Goal: Book appointment/travel/reservation

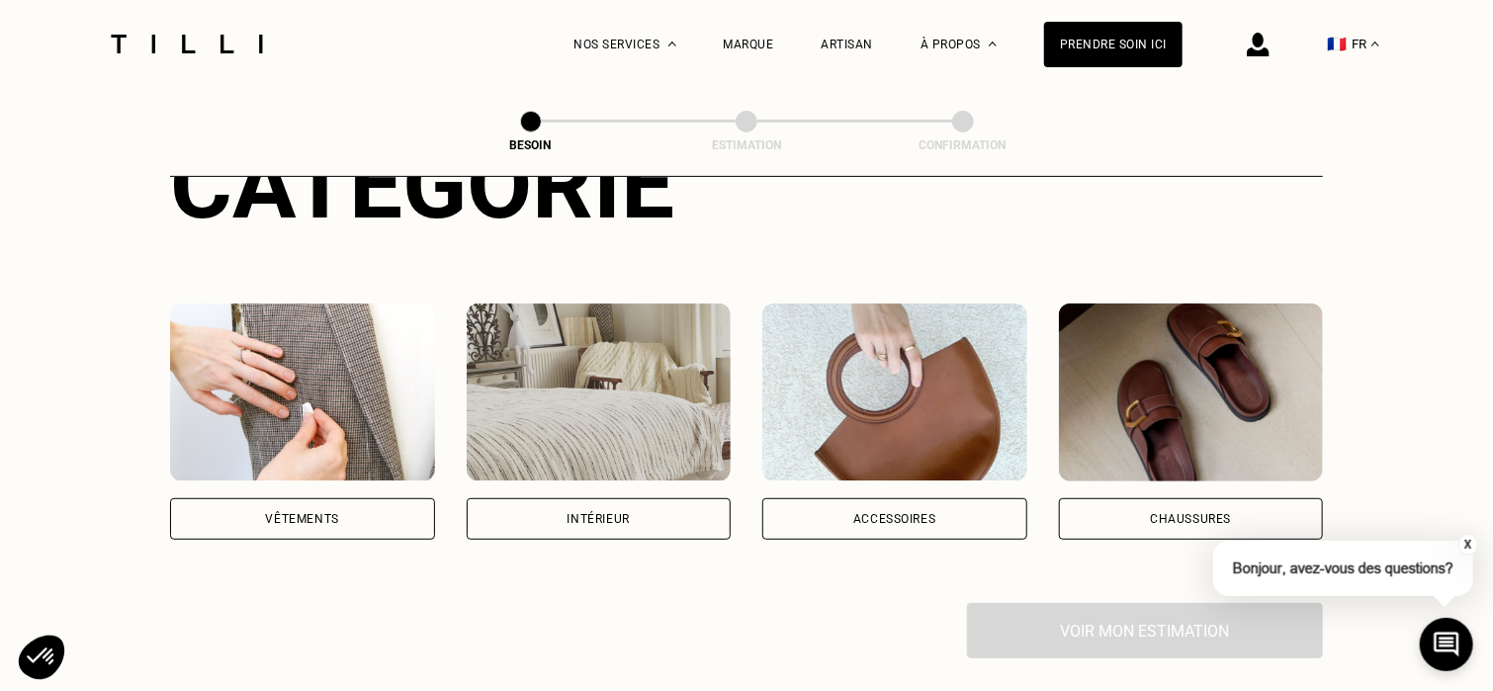
scroll to position [290, 0]
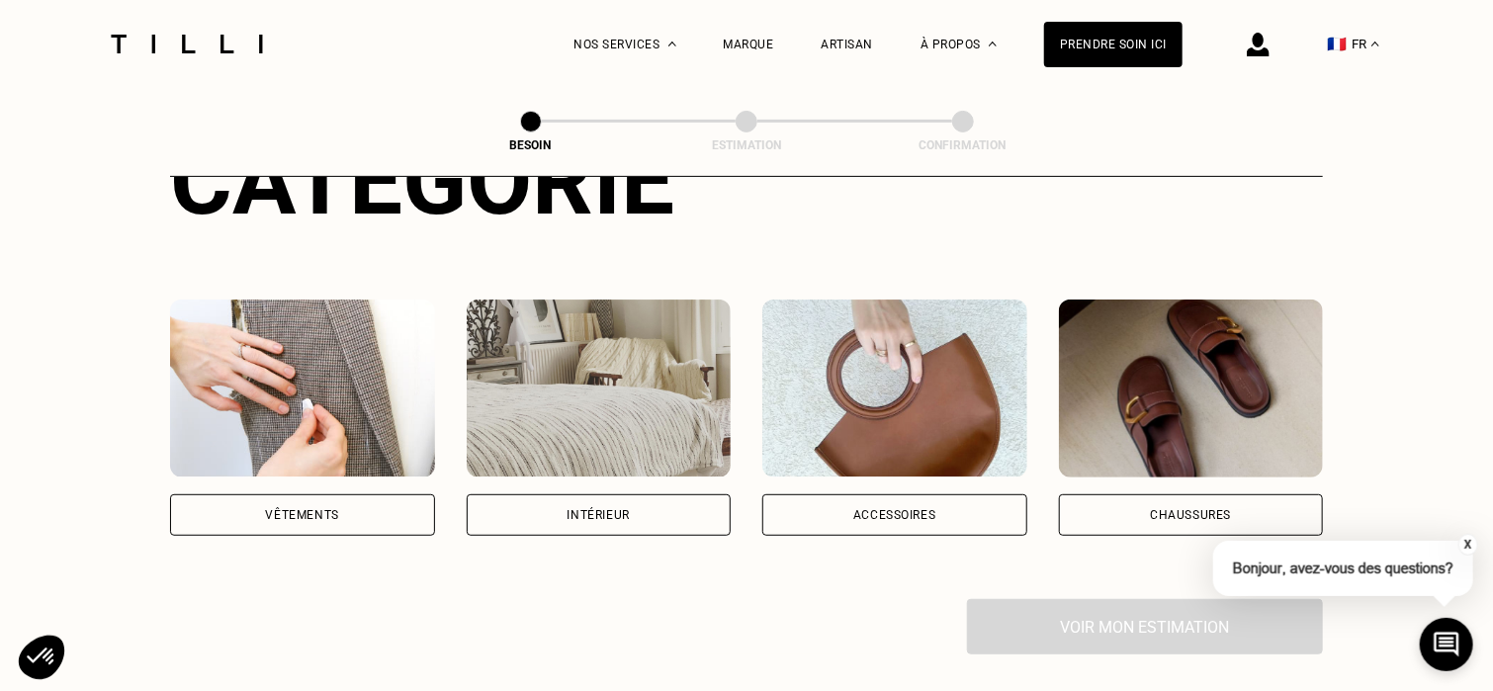
click at [334, 367] on img at bounding box center [302, 389] width 265 height 178
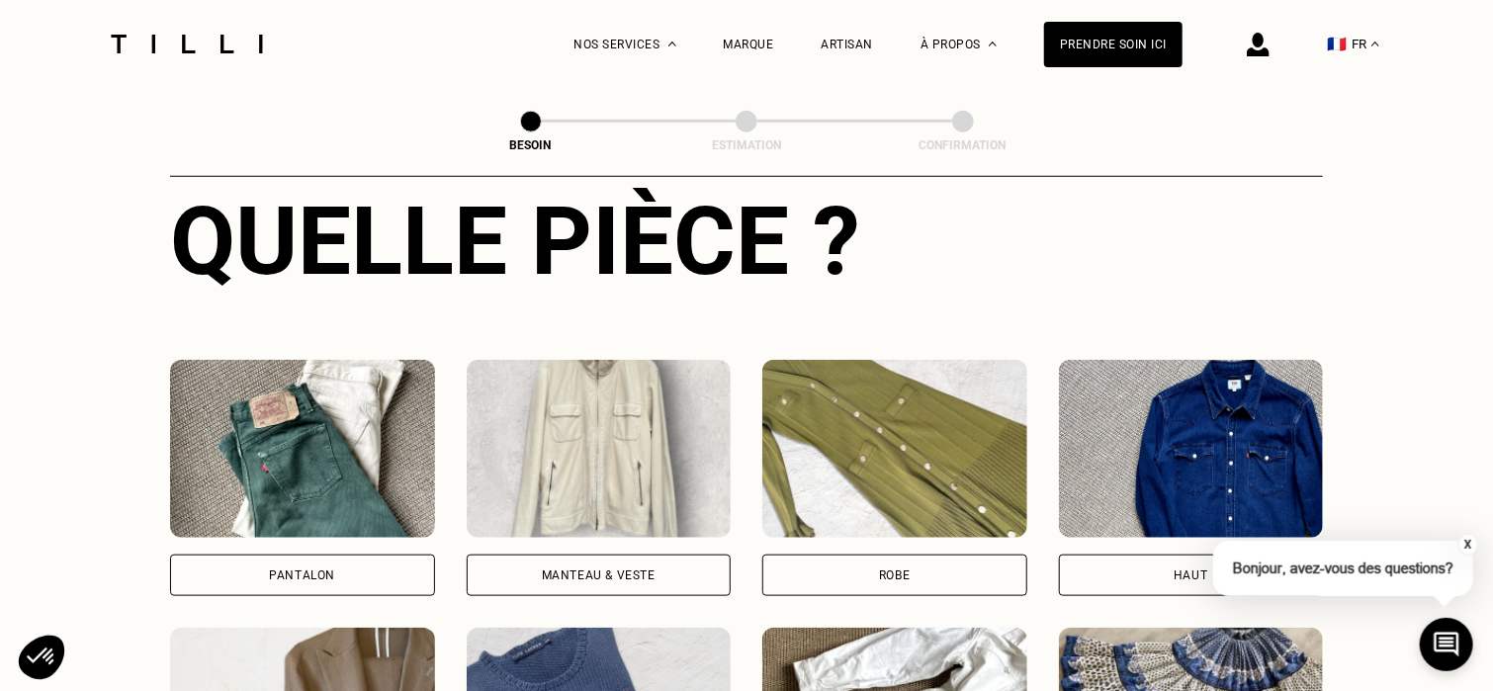
scroll to position [767, 0]
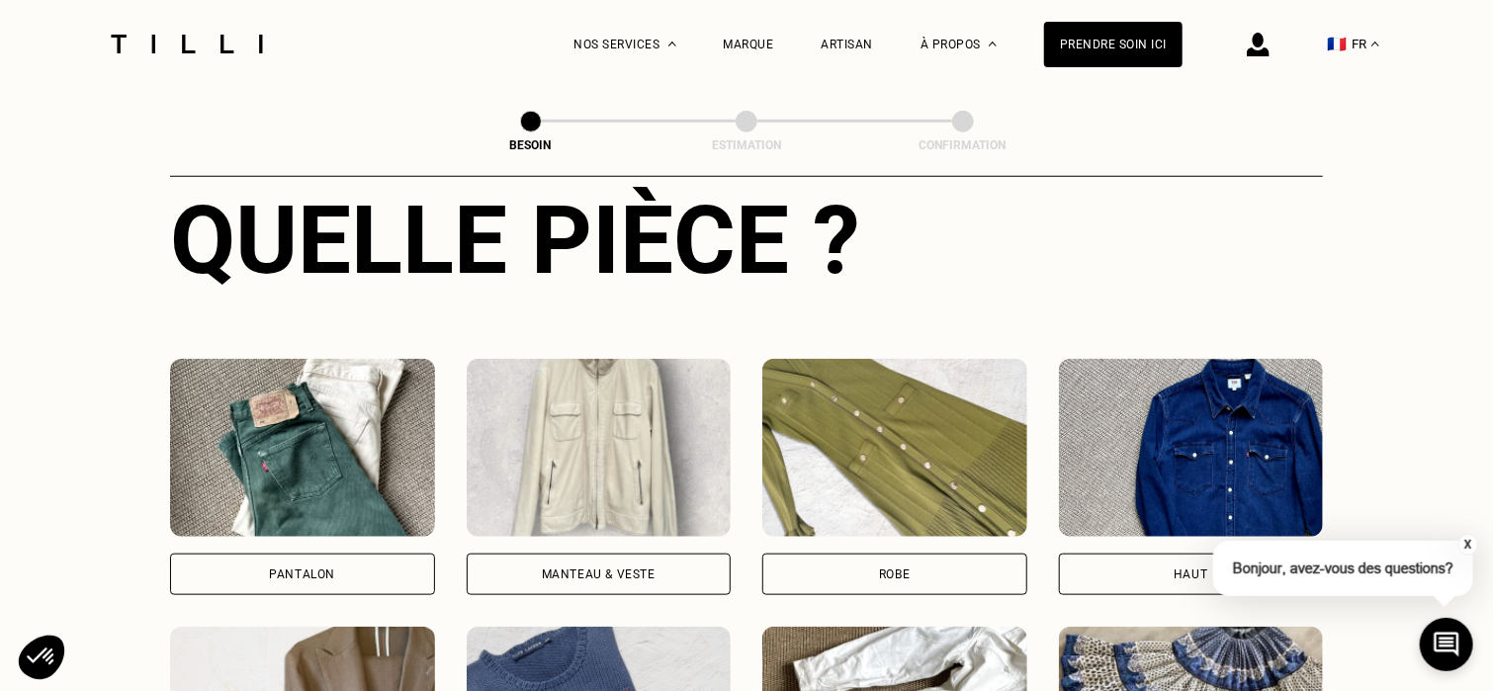
click at [328, 554] on div "Pantalon" at bounding box center [302, 575] width 265 height 42
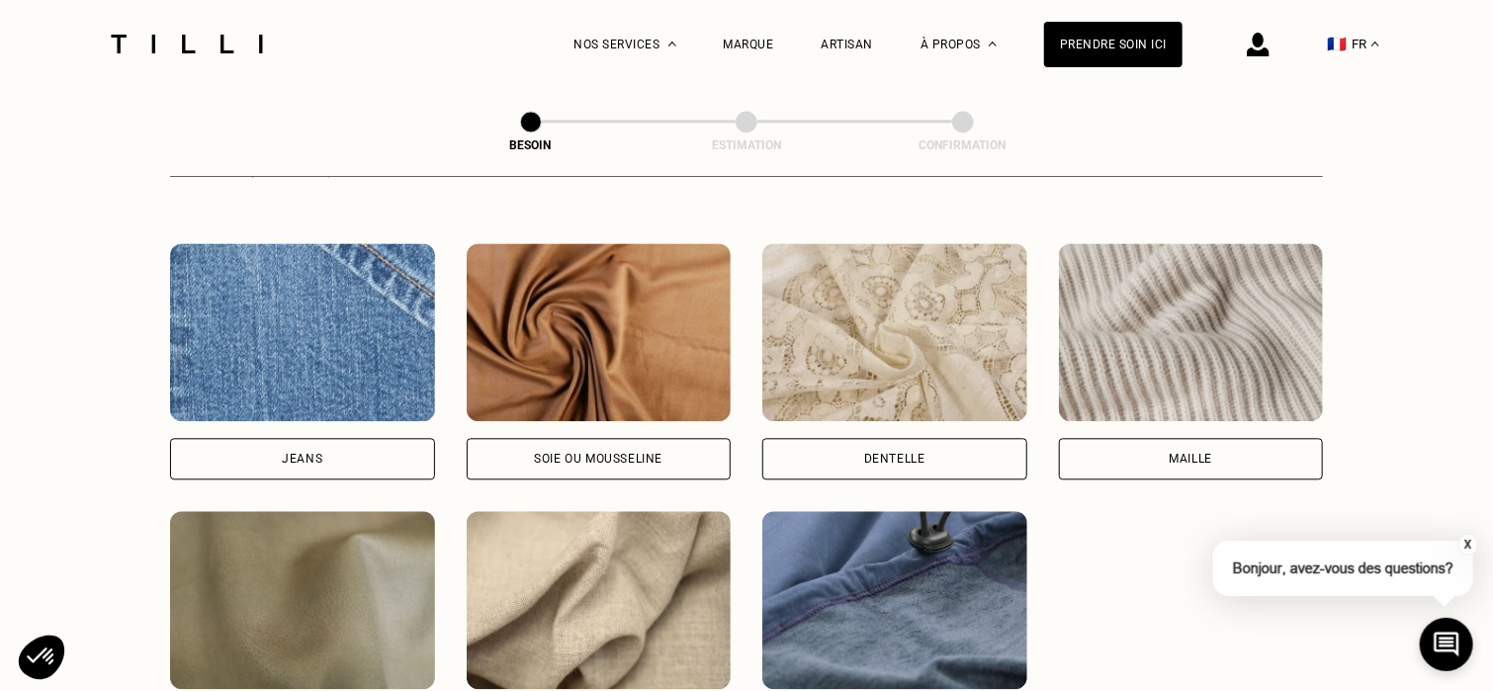
scroll to position [2081, 0]
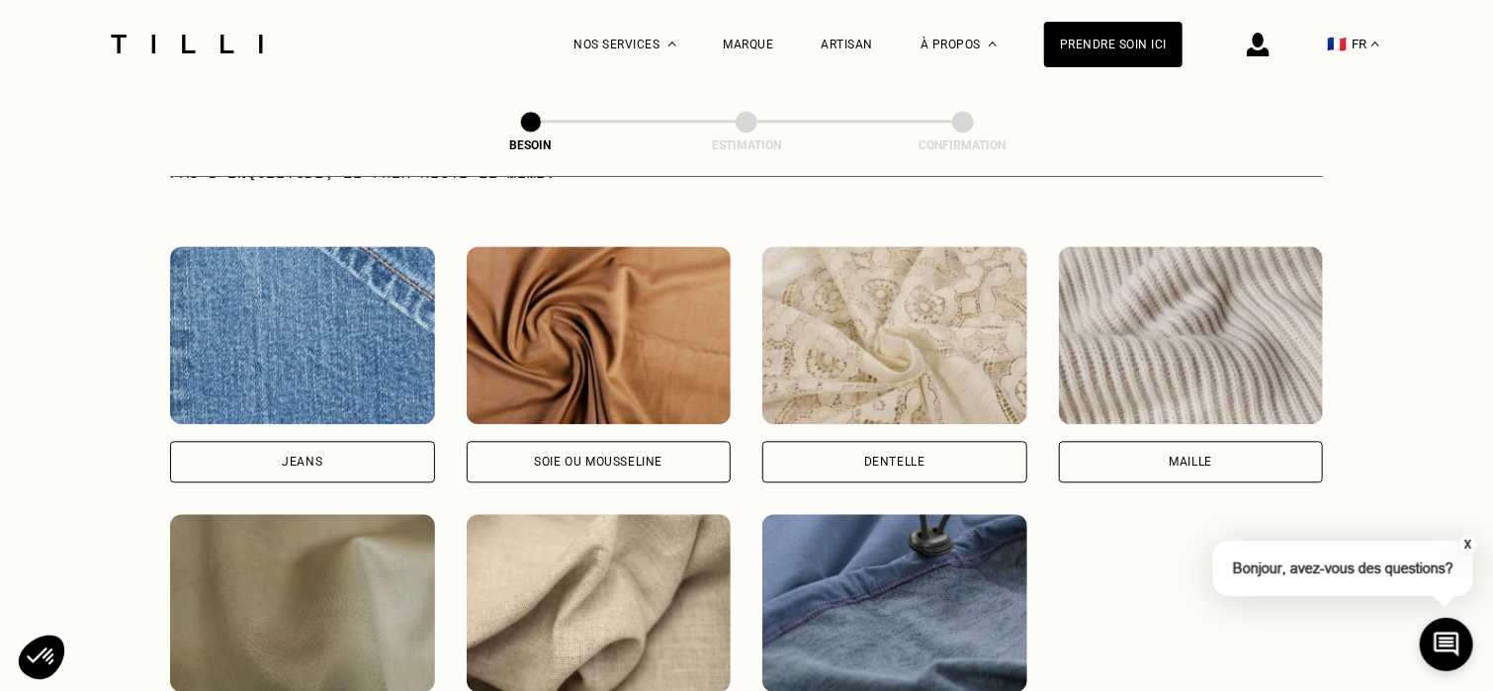
click at [324, 441] on div "Jeans" at bounding box center [302, 462] width 265 height 42
select select "FR"
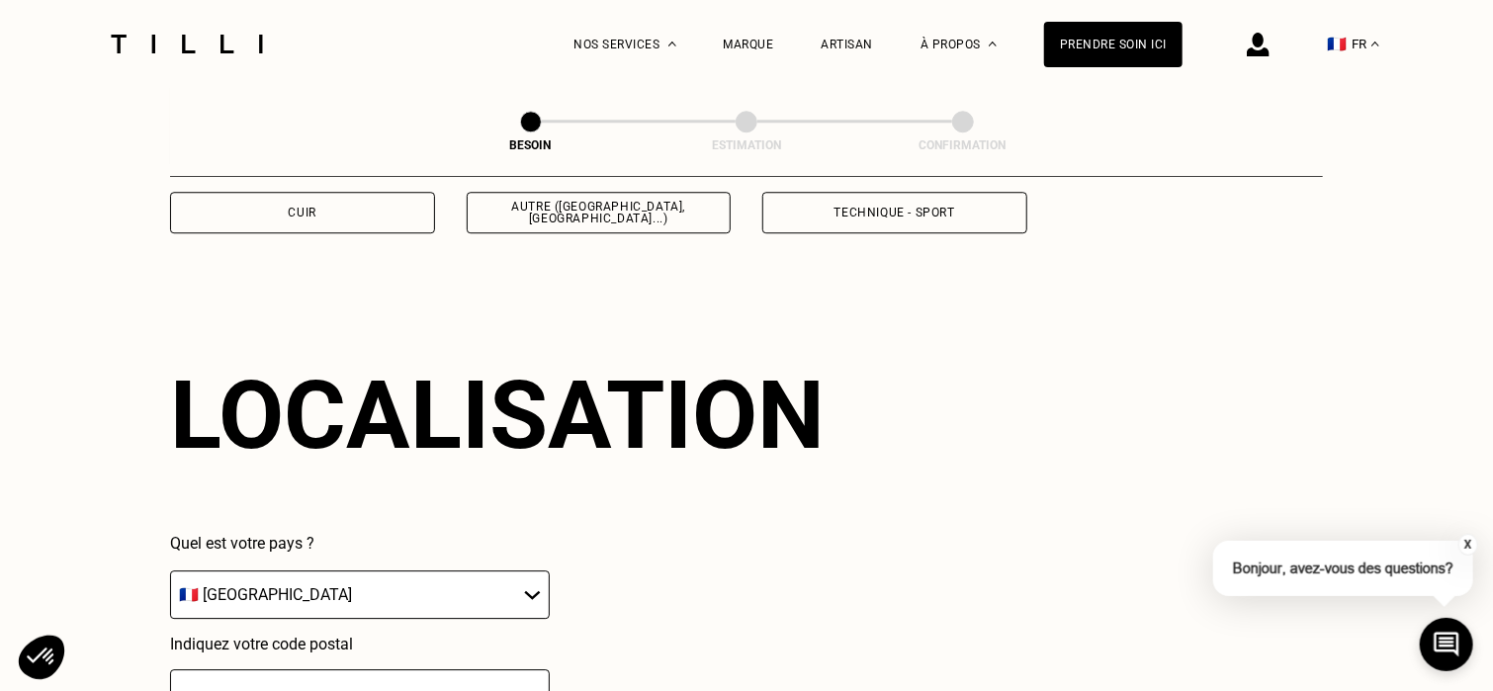
scroll to position [2656, 0]
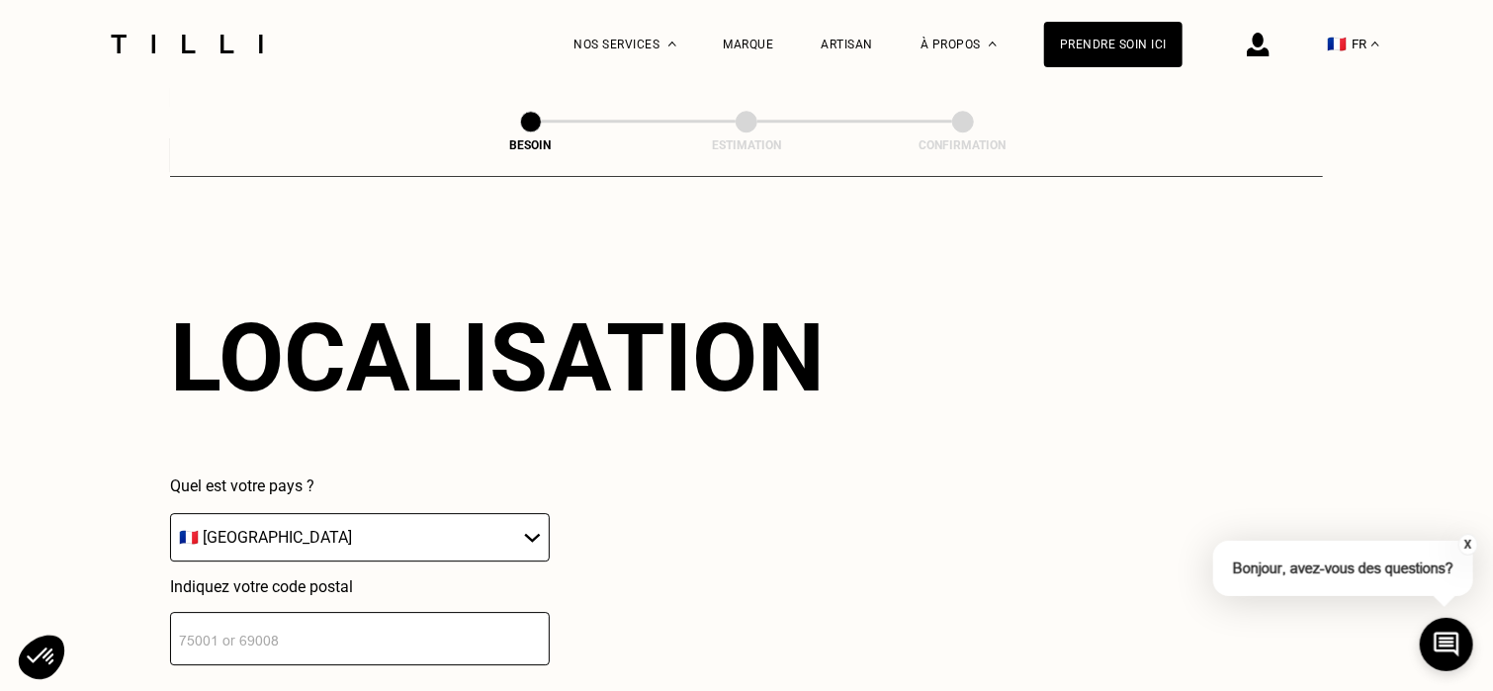
click at [404, 628] on input "number" at bounding box center [360, 638] width 380 height 53
click at [293, 628] on input "number" at bounding box center [360, 638] width 380 height 53
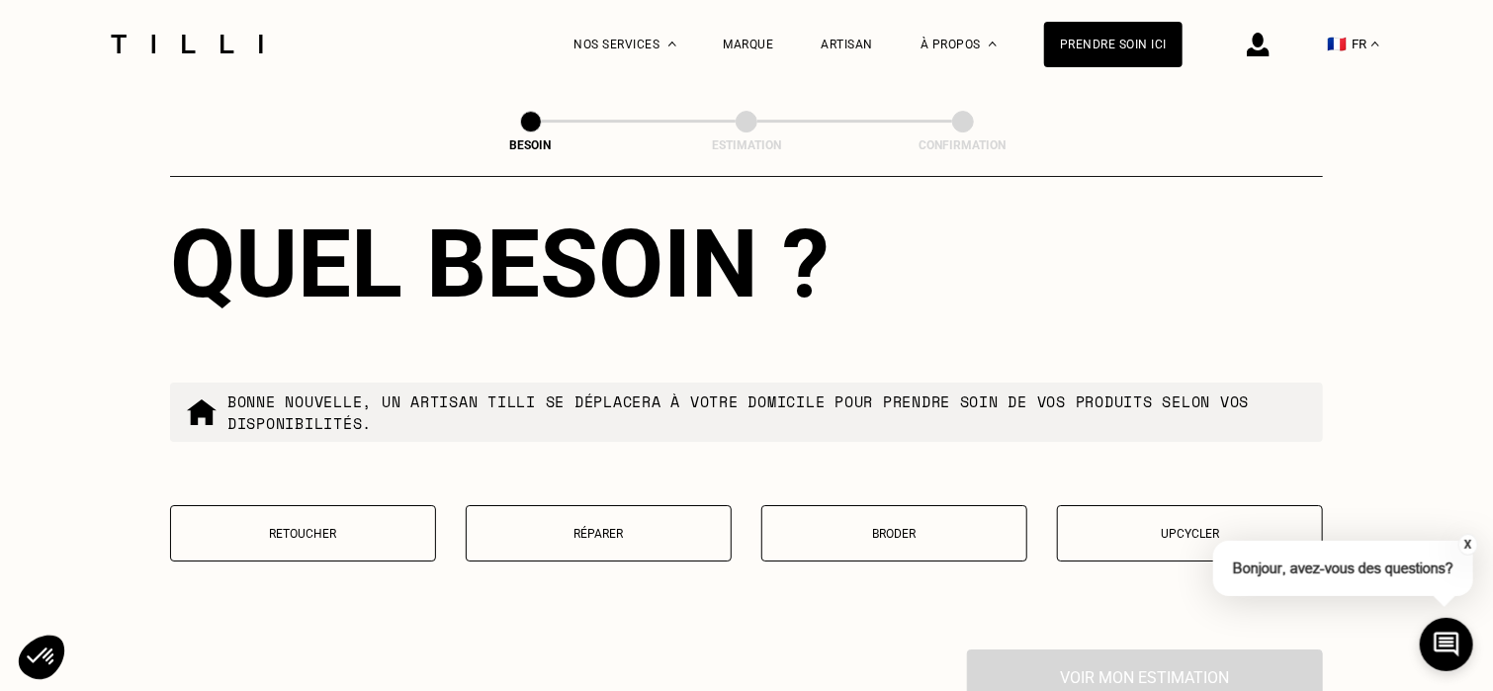
scroll to position [3248, 0]
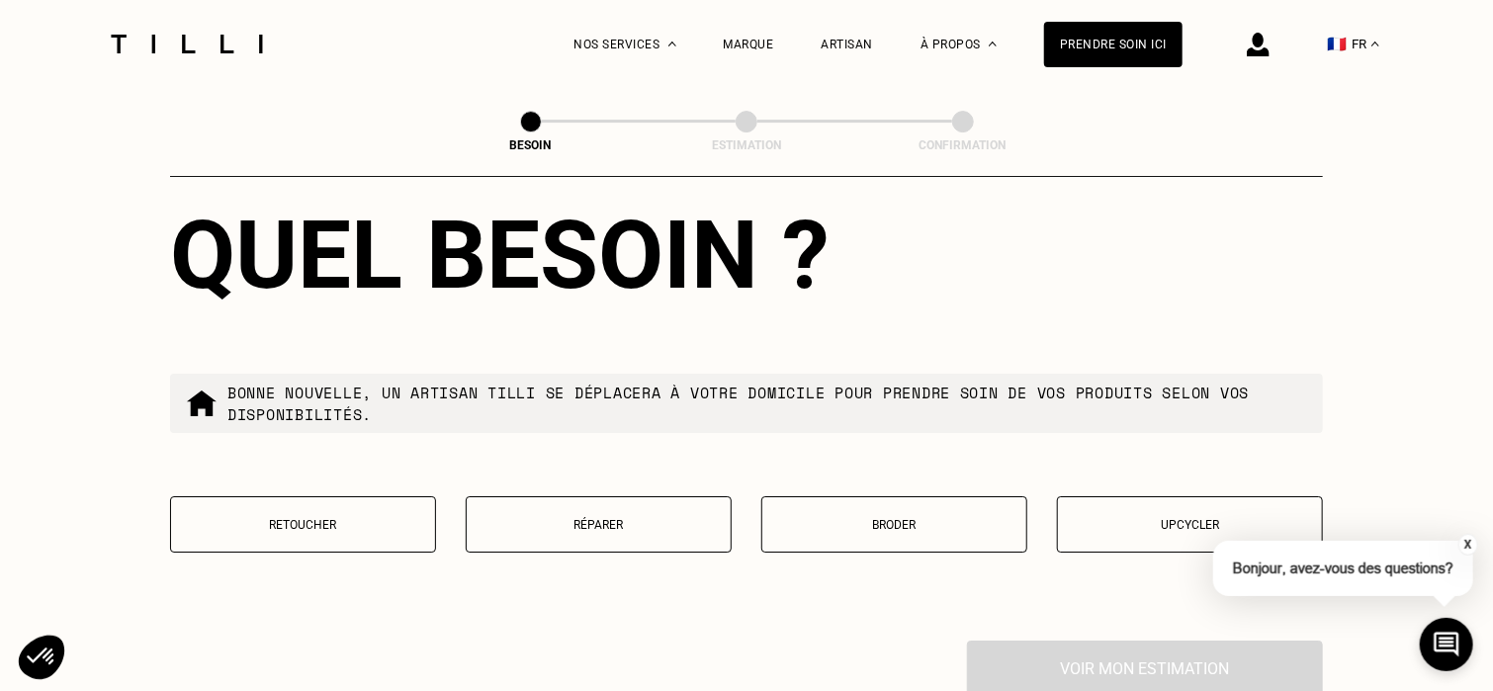
type input "44800"
click at [336, 520] on button "Retoucher" at bounding box center [303, 524] width 266 height 56
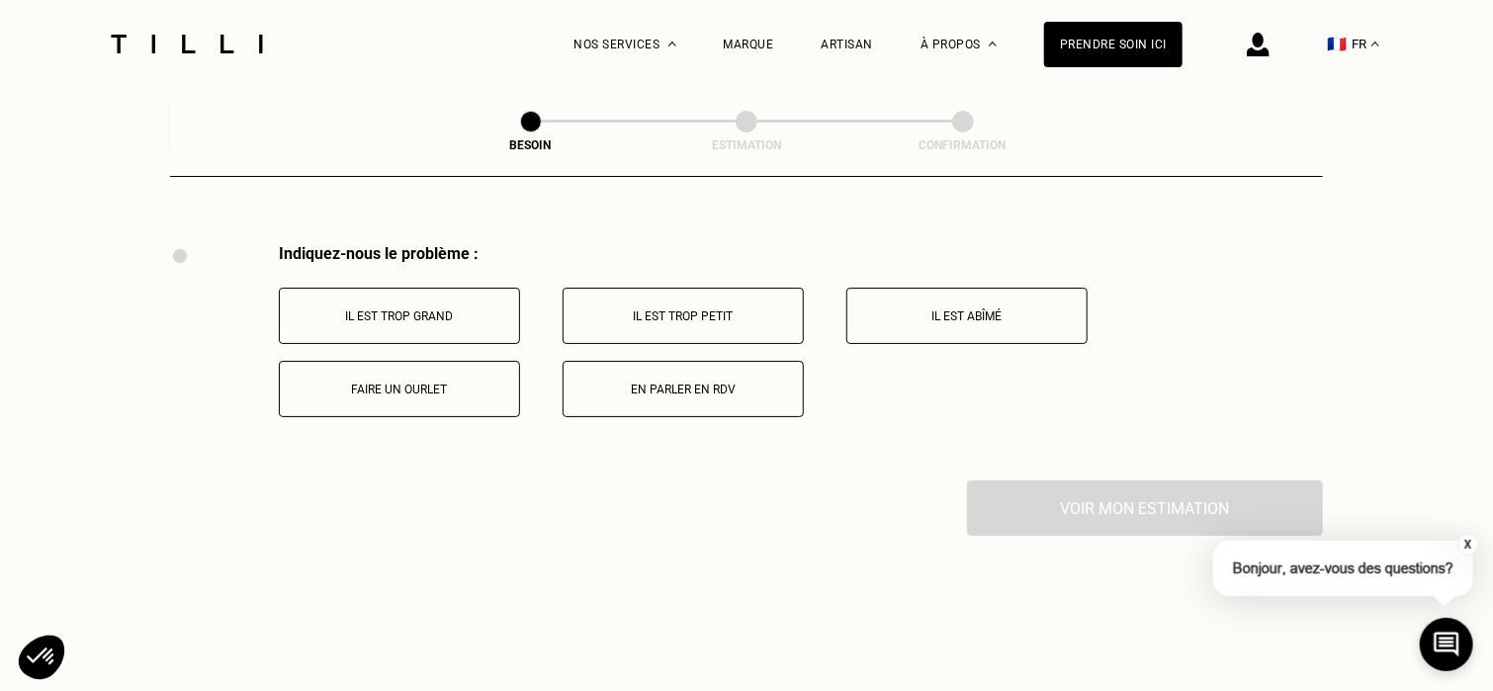
scroll to position [3656, 0]
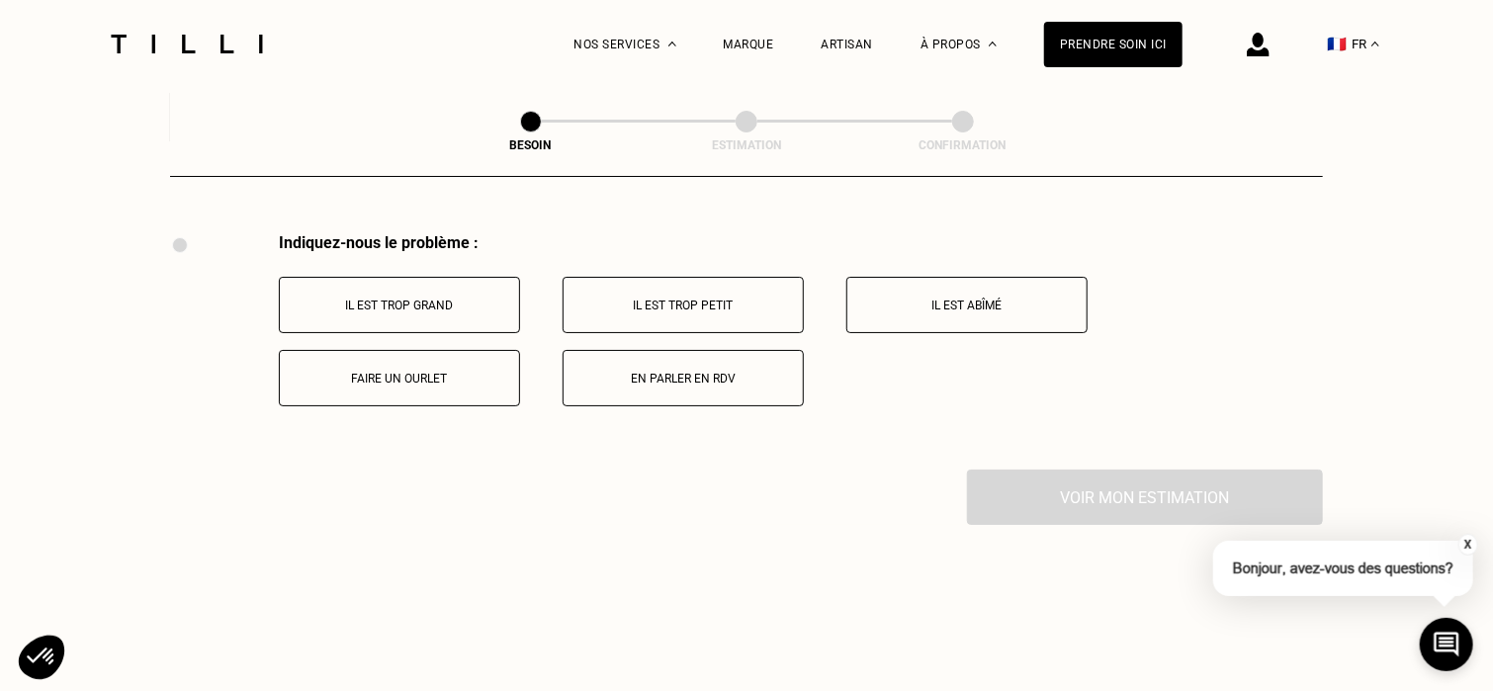
click at [438, 299] on p "Il est trop grand" at bounding box center [400, 306] width 220 height 14
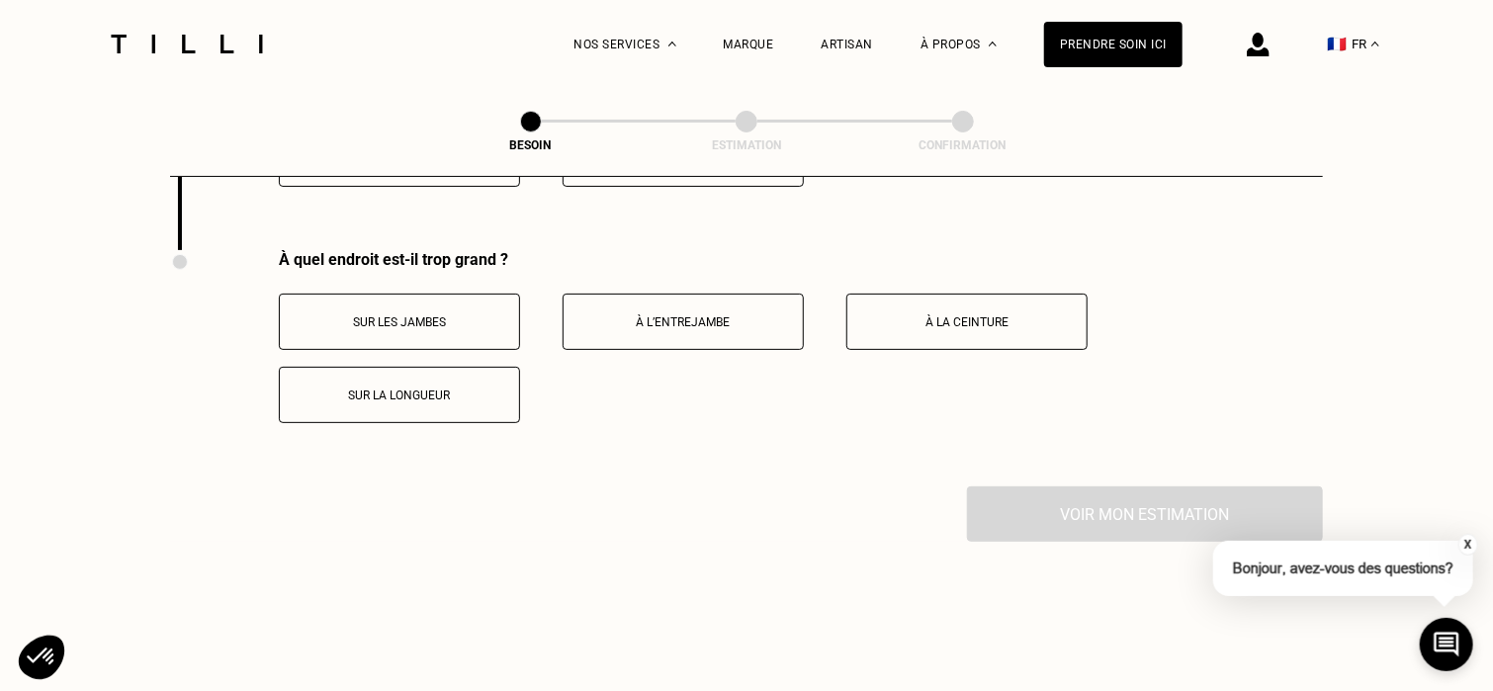
scroll to position [3892, 0]
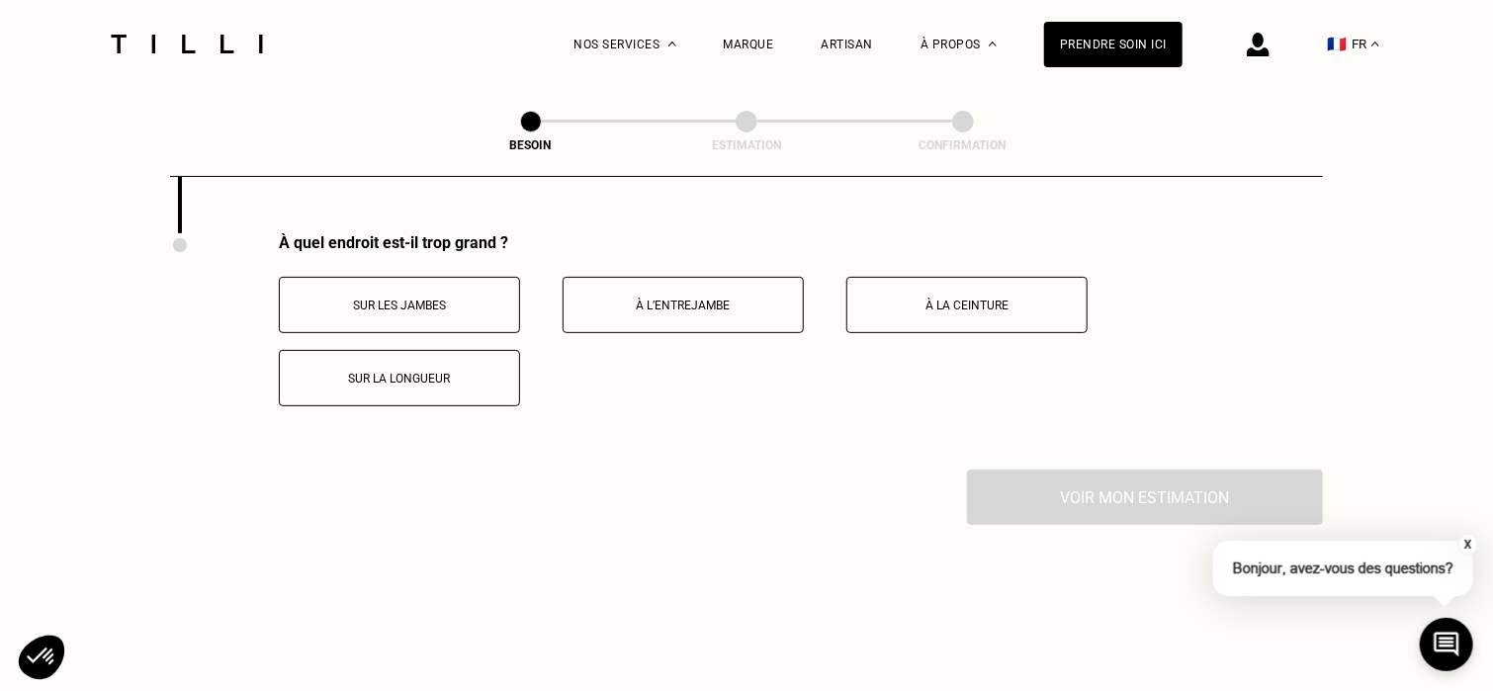
click at [424, 284] on button "Sur les jambes" at bounding box center [399, 305] width 241 height 56
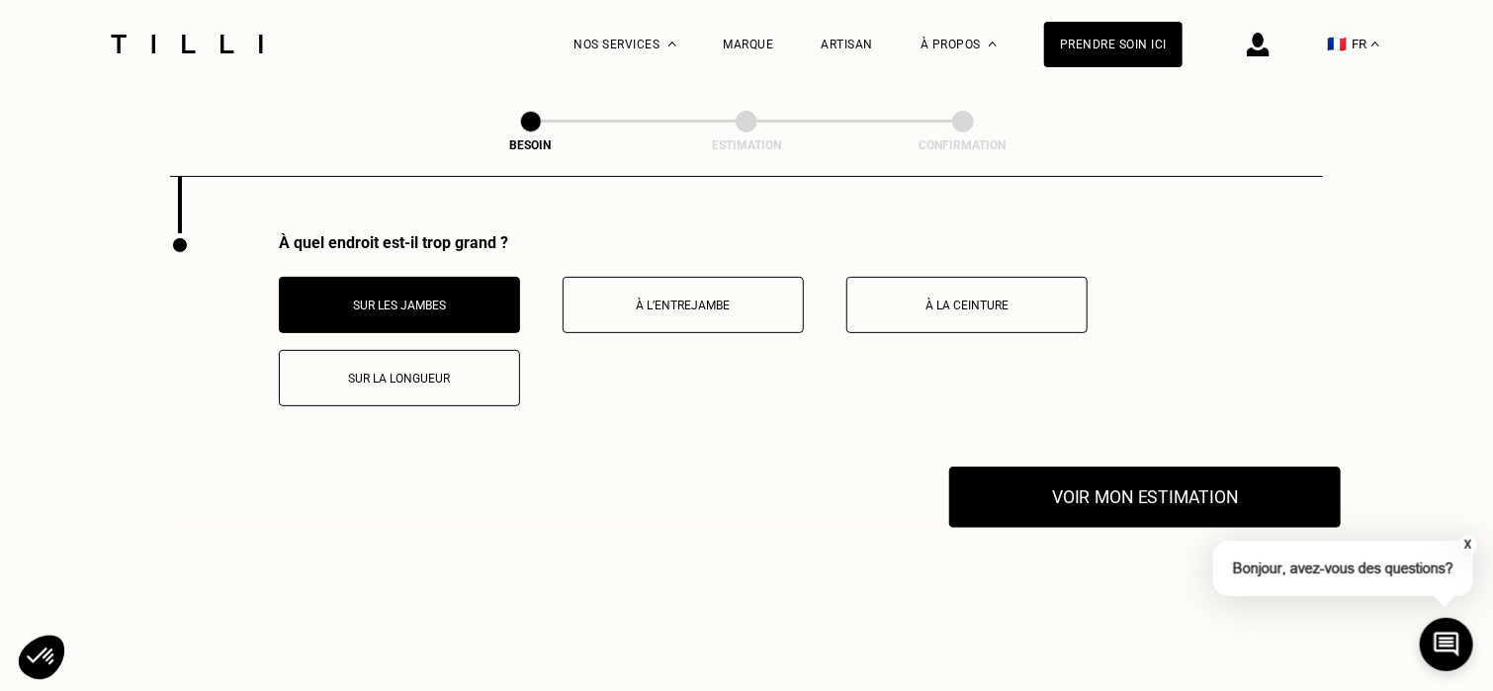
click at [1091, 500] on button "Voir mon estimation" at bounding box center [1145, 497] width 392 height 61
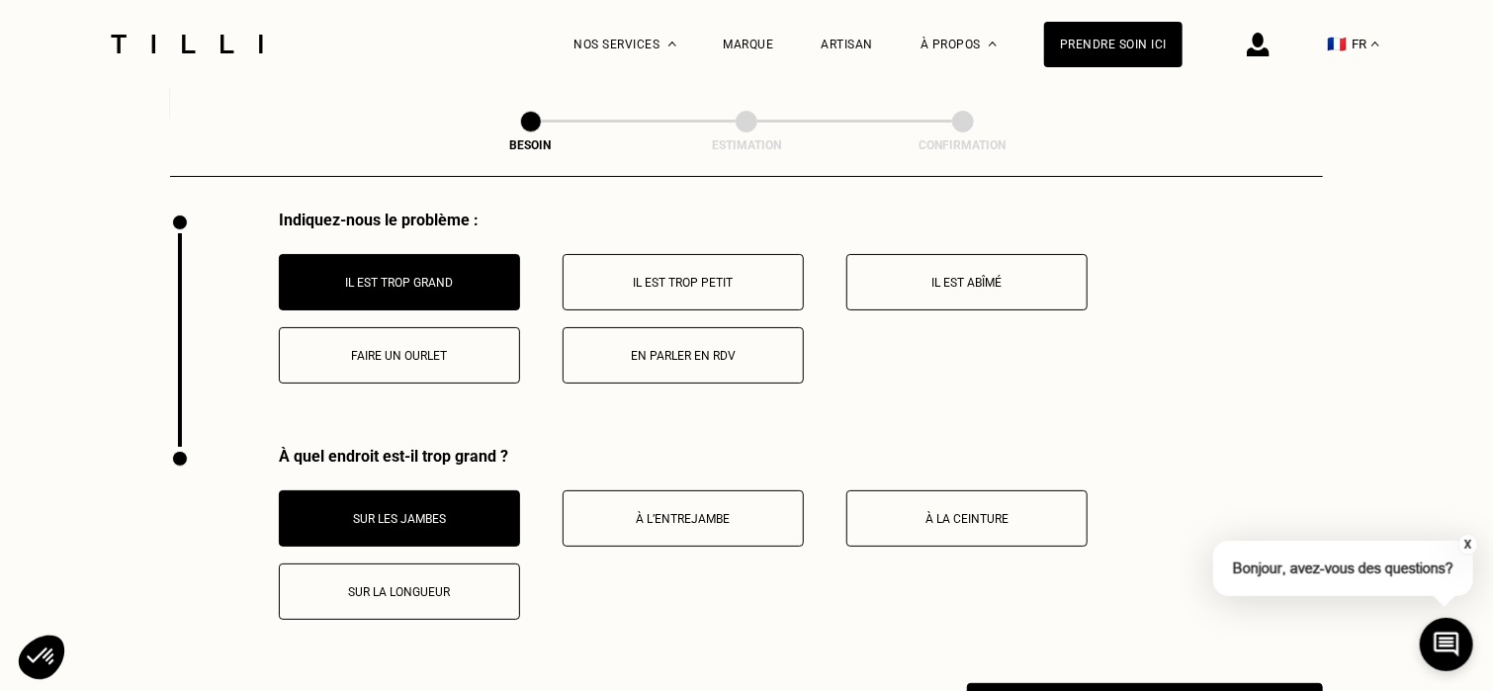
scroll to position [3677, 0]
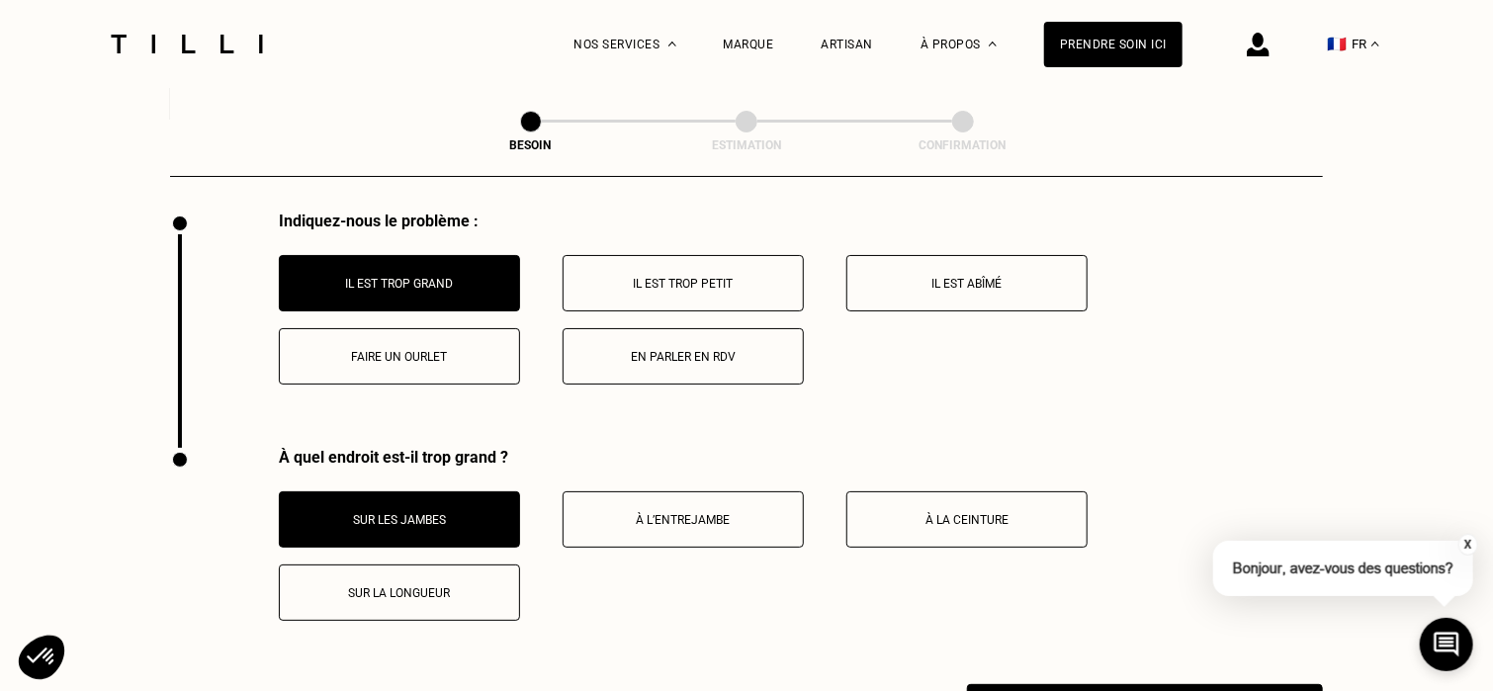
click at [472, 351] on p "Faire un ourlet" at bounding box center [400, 357] width 220 height 14
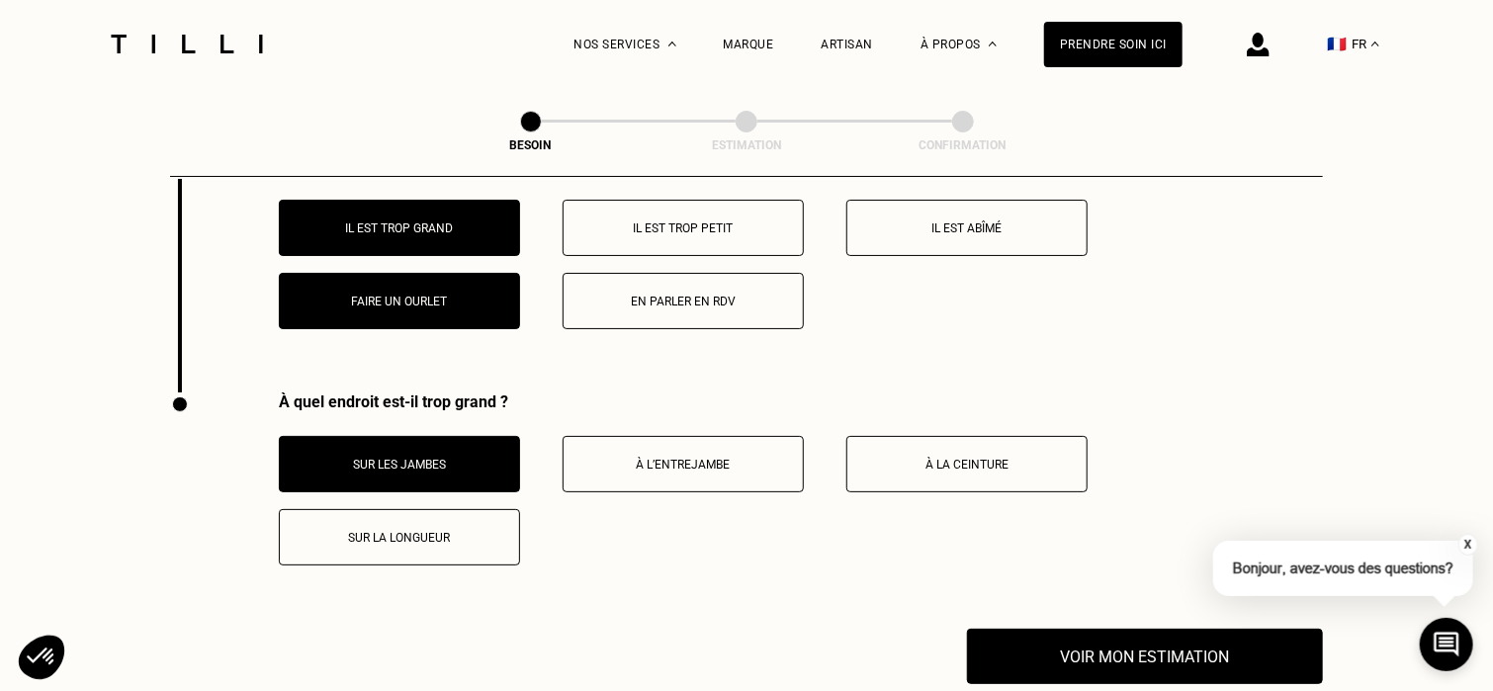
scroll to position [3723, 0]
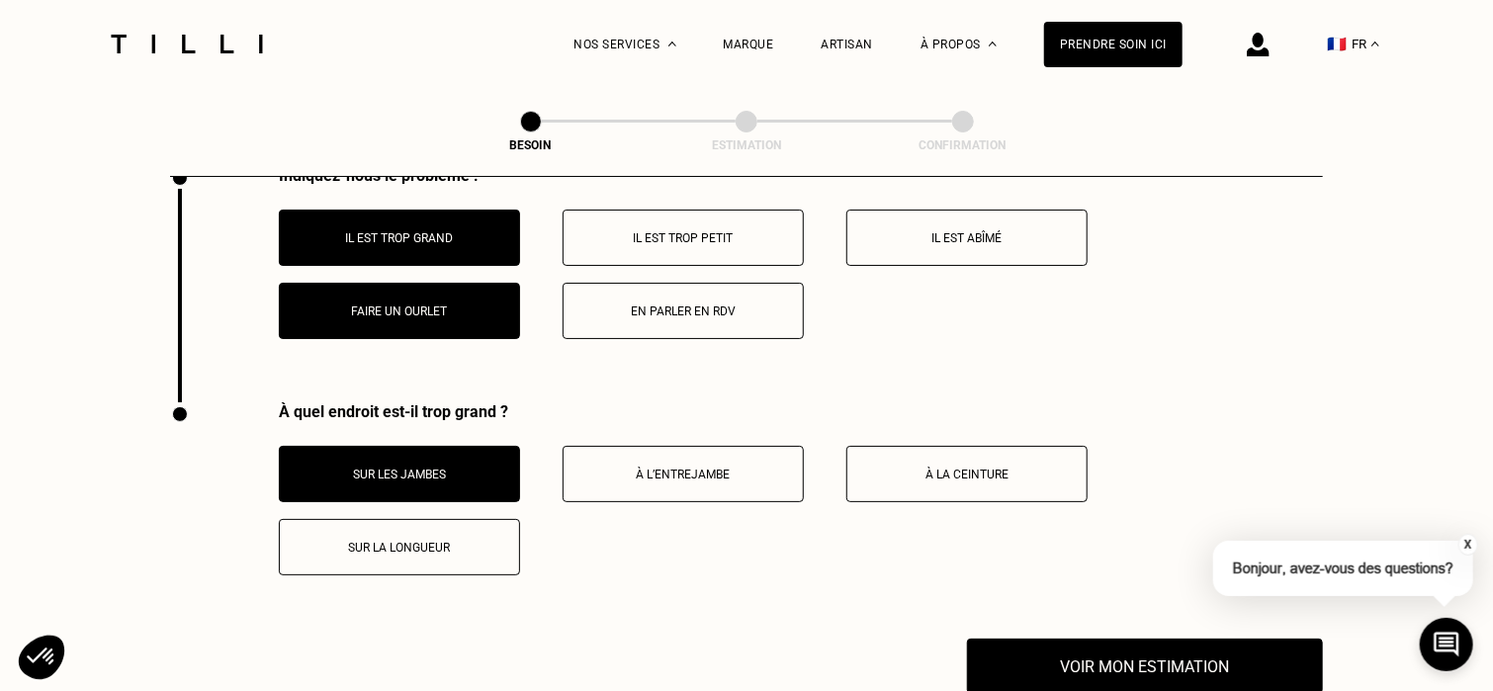
click at [459, 231] on p "Il est trop grand" at bounding box center [400, 238] width 220 height 14
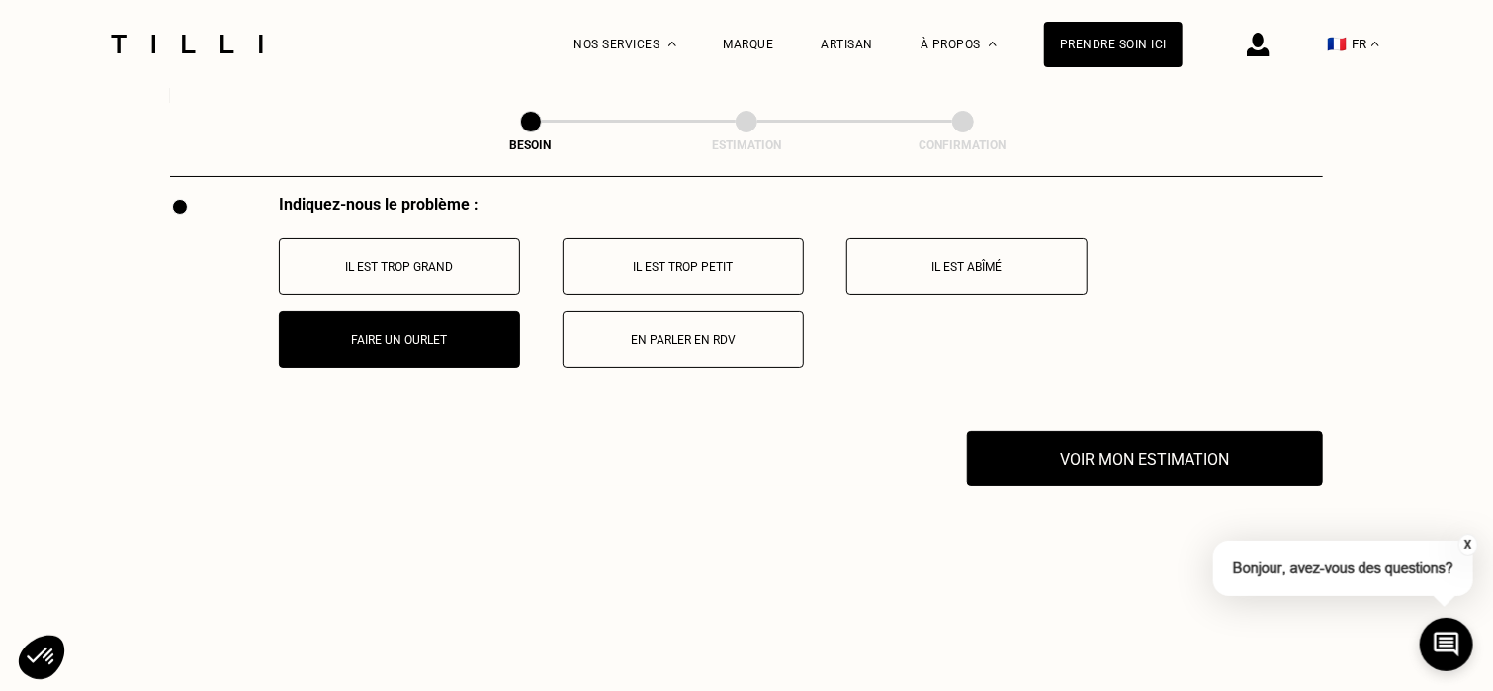
scroll to position [3689, 0]
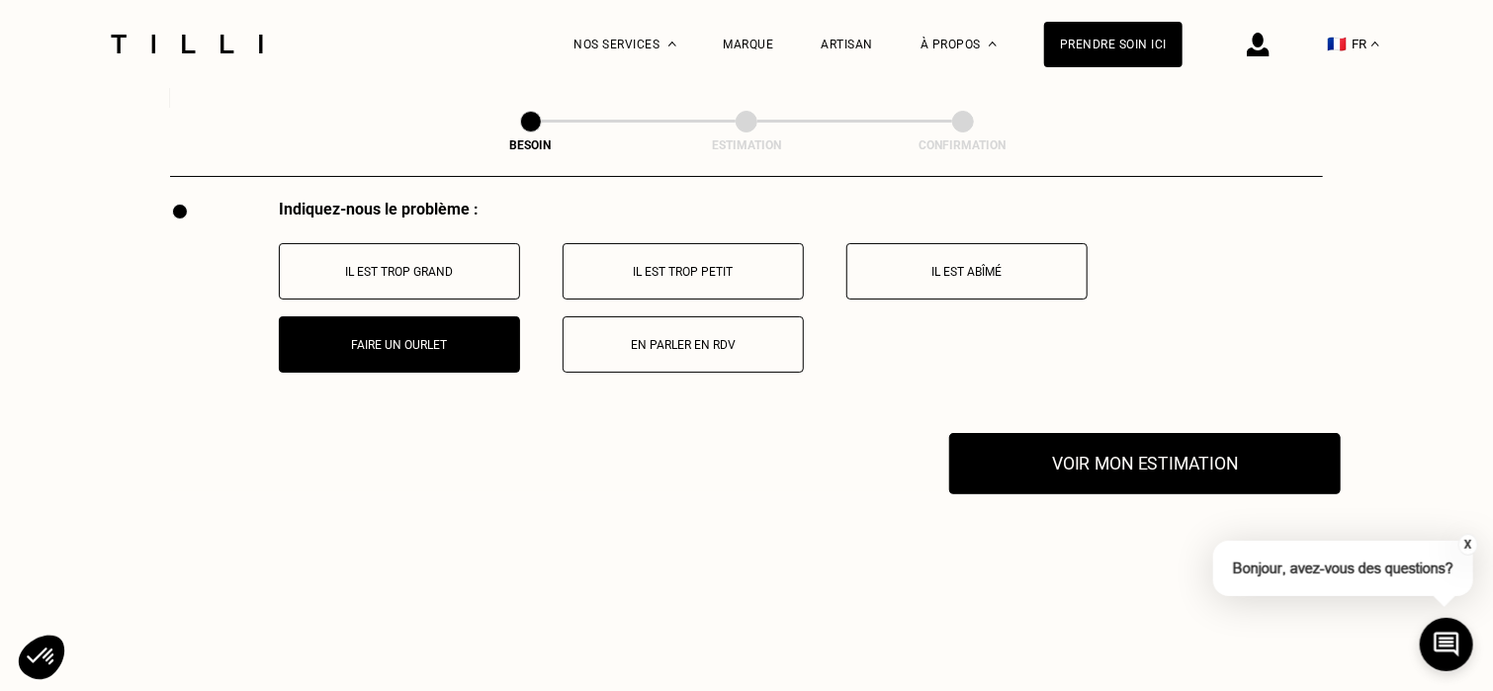
click at [1130, 460] on button "Voir mon estimation" at bounding box center [1145, 463] width 392 height 61
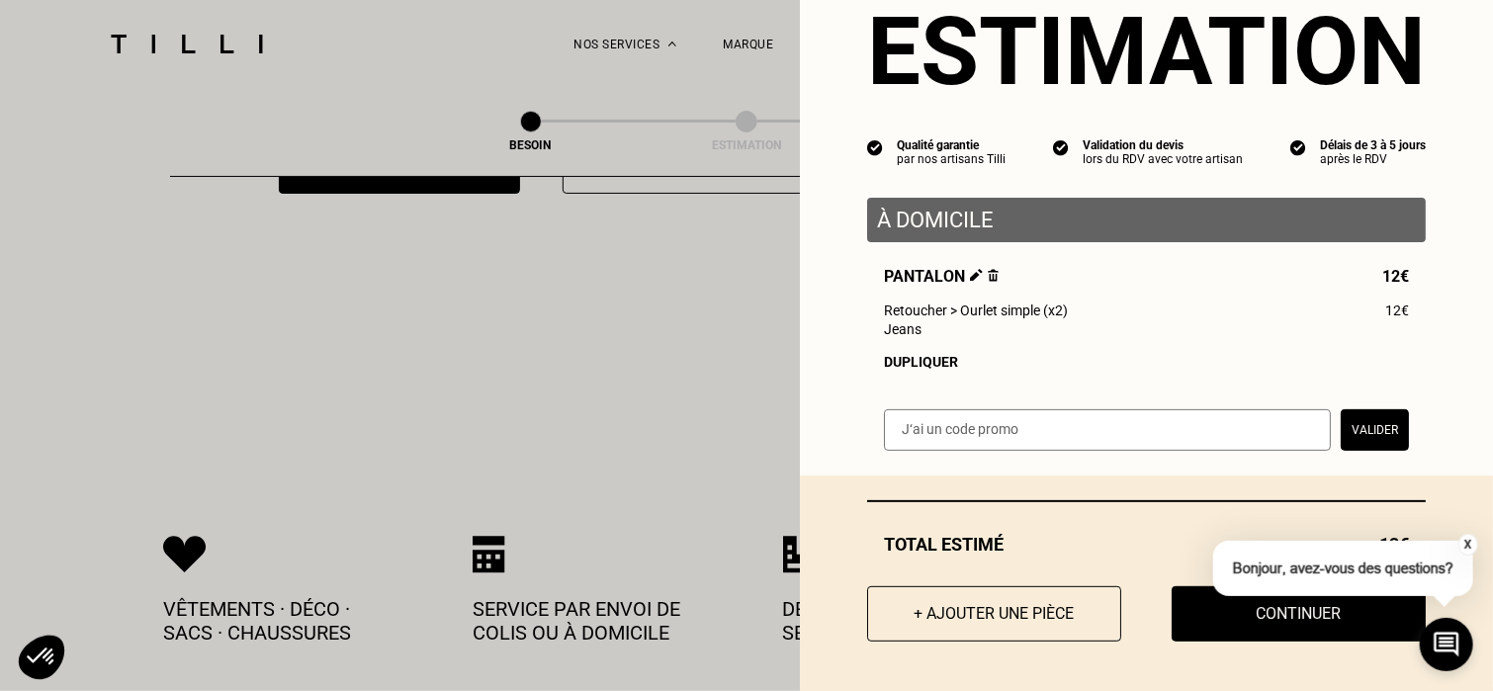
scroll to position [3891, 0]
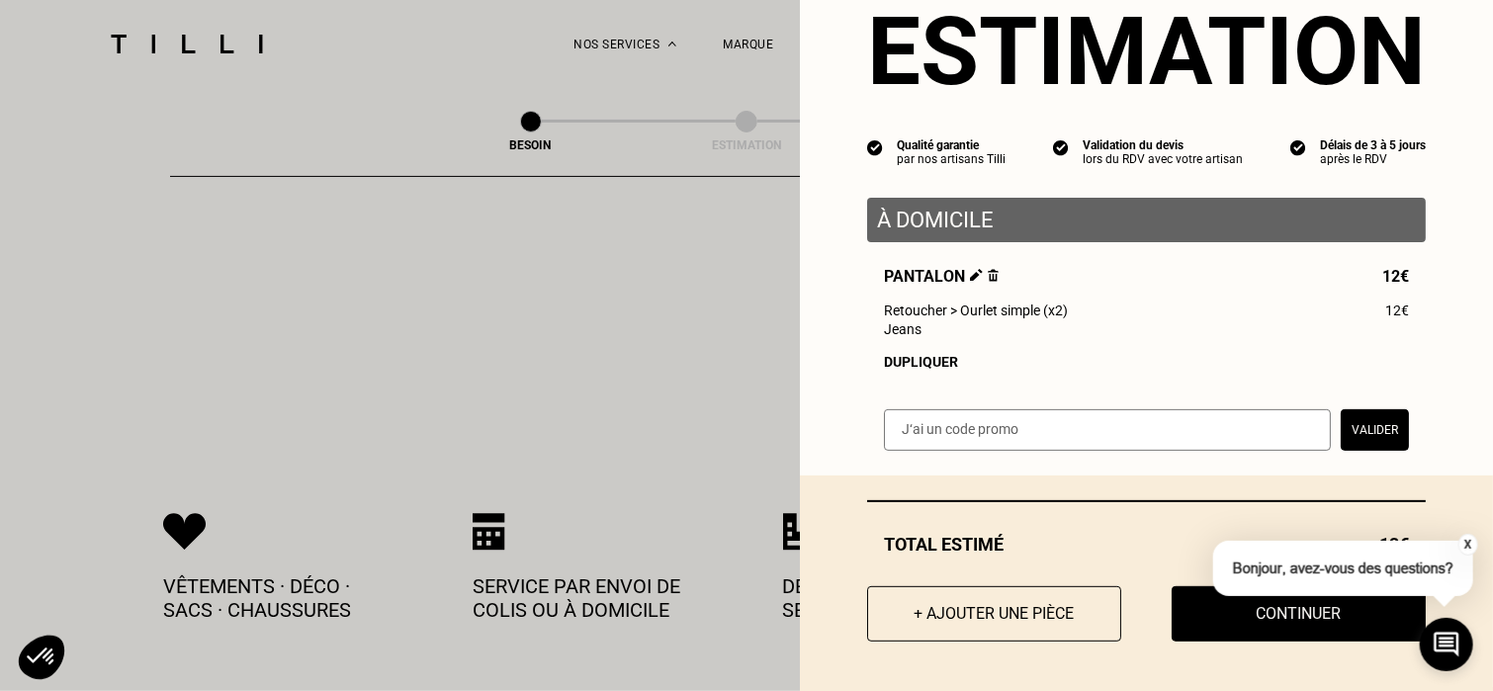
click at [1469, 541] on button "X" at bounding box center [1468, 545] width 20 height 22
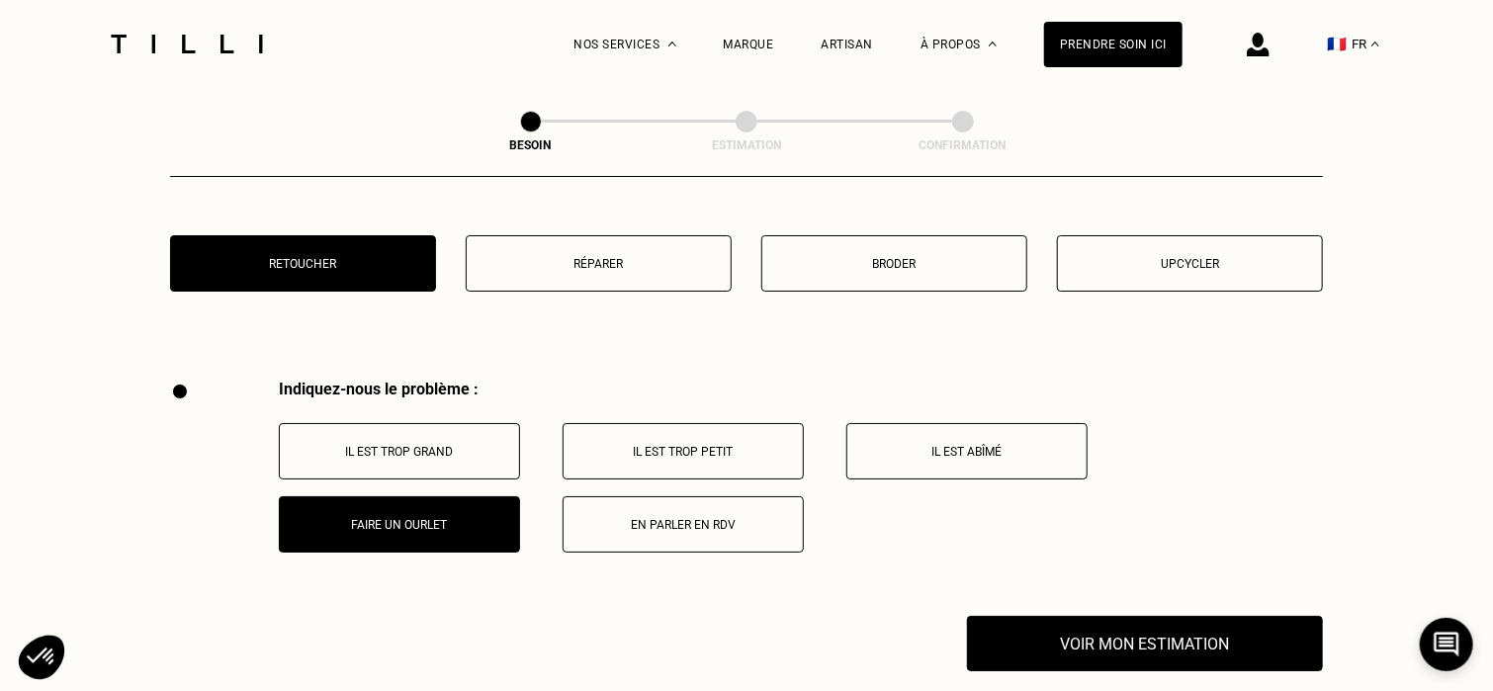
scroll to position [3636, 0]
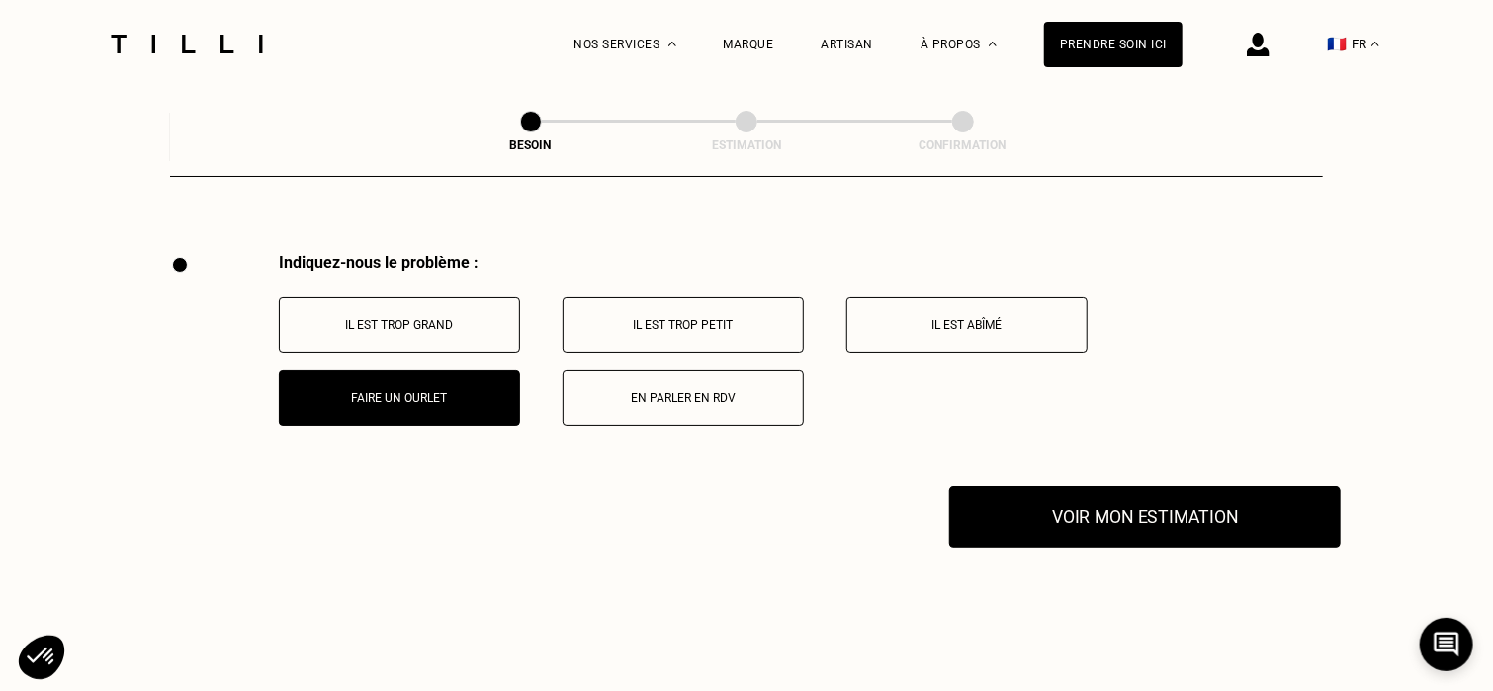
click at [1234, 497] on button "Voir mon estimation" at bounding box center [1145, 516] width 392 height 61
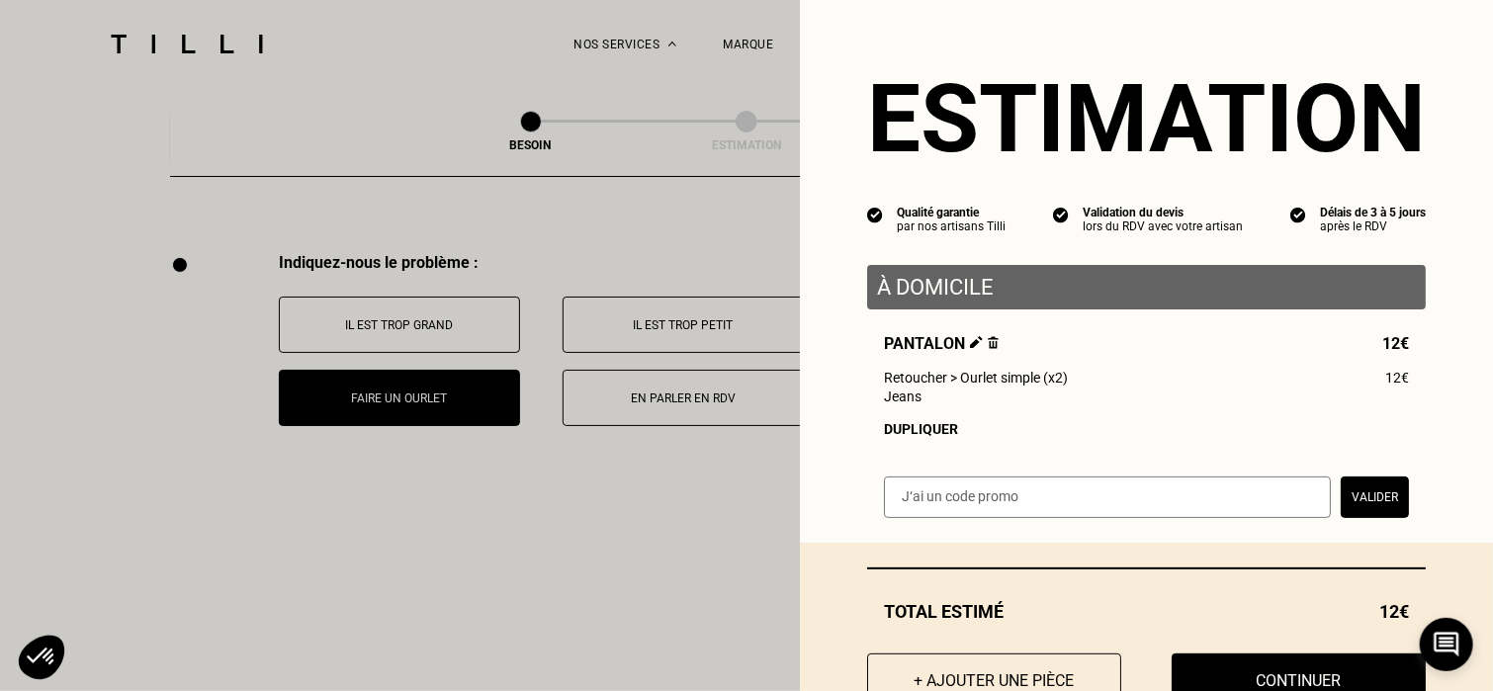
scroll to position [74, 0]
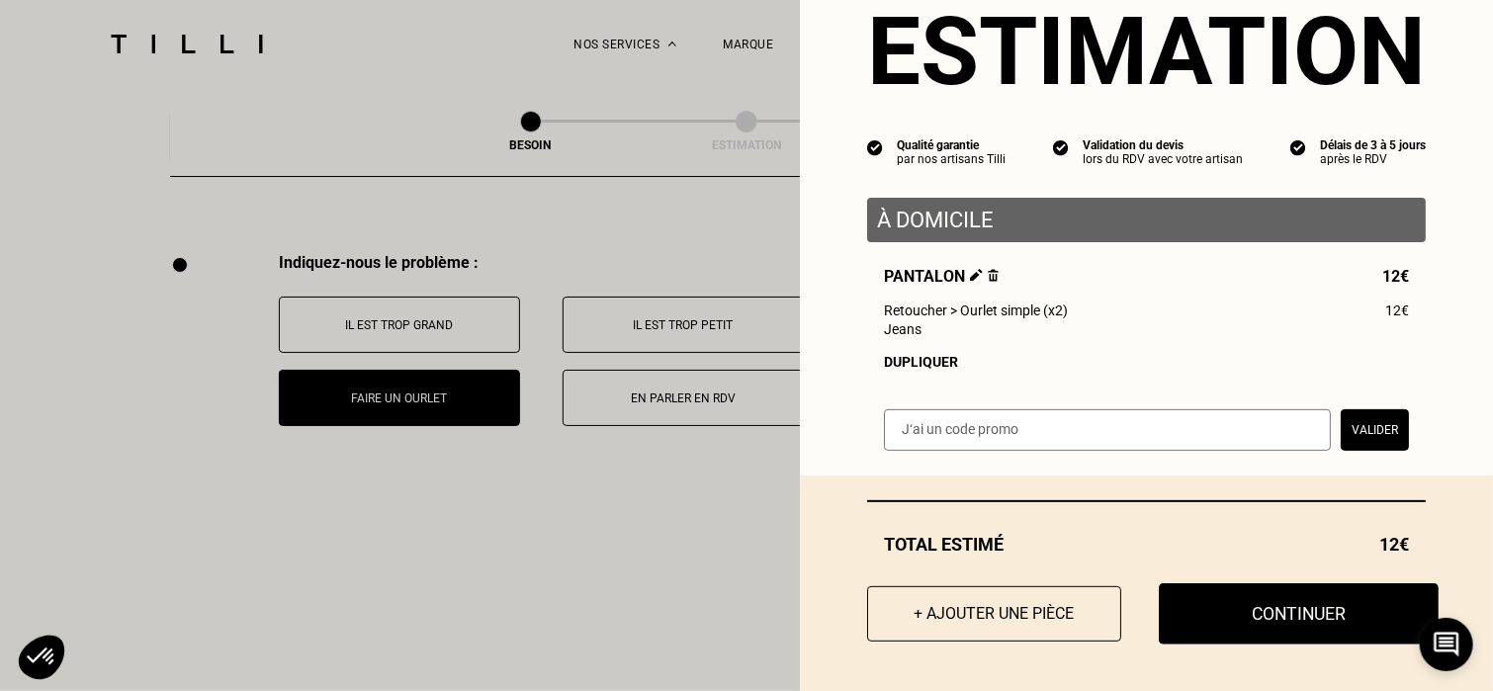
click at [1289, 615] on button "Continuer" at bounding box center [1299, 613] width 280 height 61
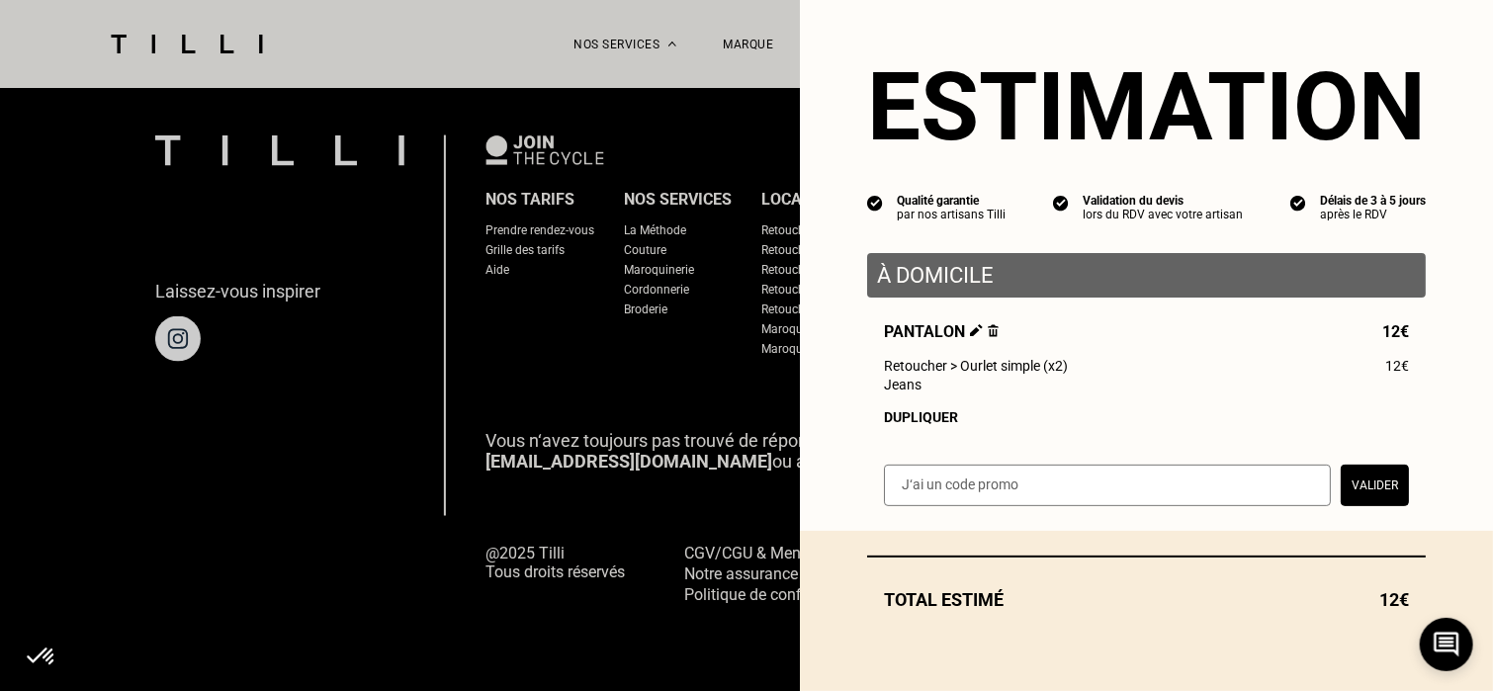
scroll to position [19, 0]
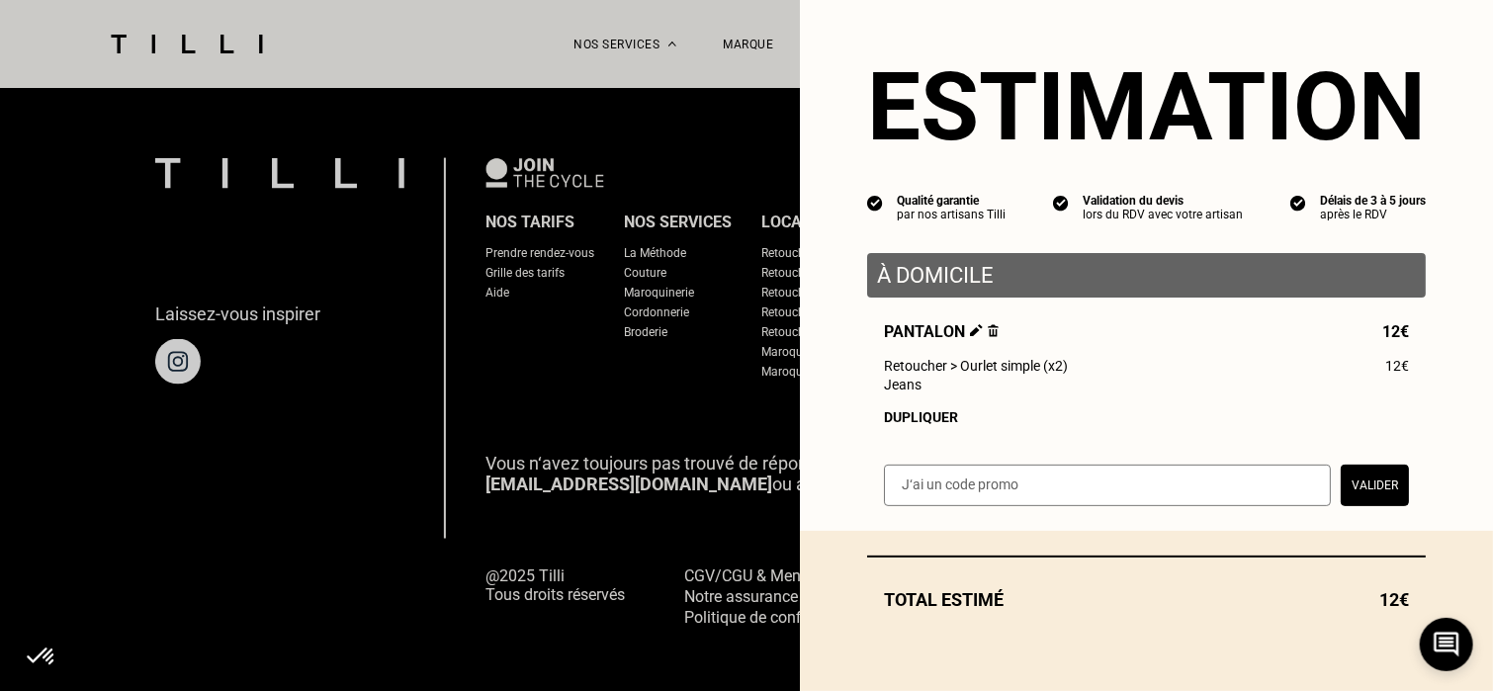
select select "FR"
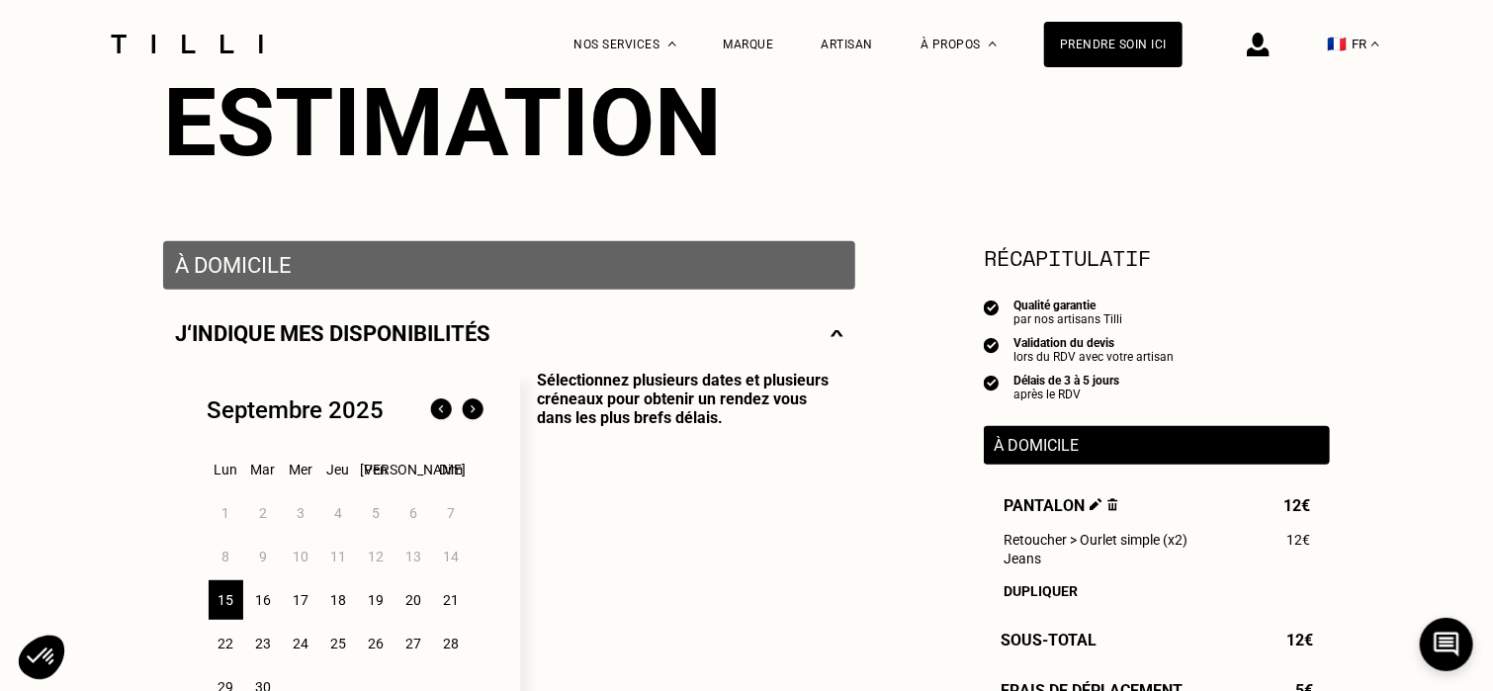
scroll to position [324, 0]
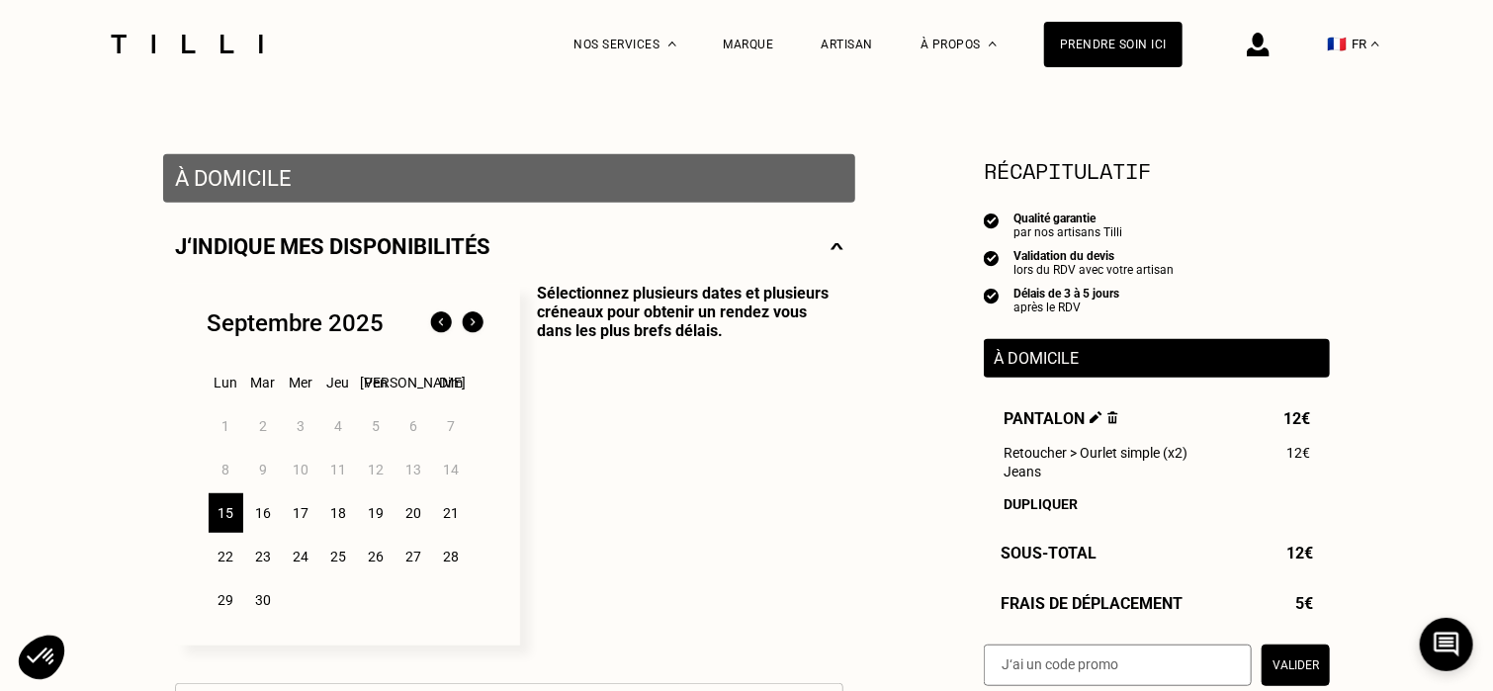
click at [234, 518] on div "15" at bounding box center [226, 513] width 35 height 40
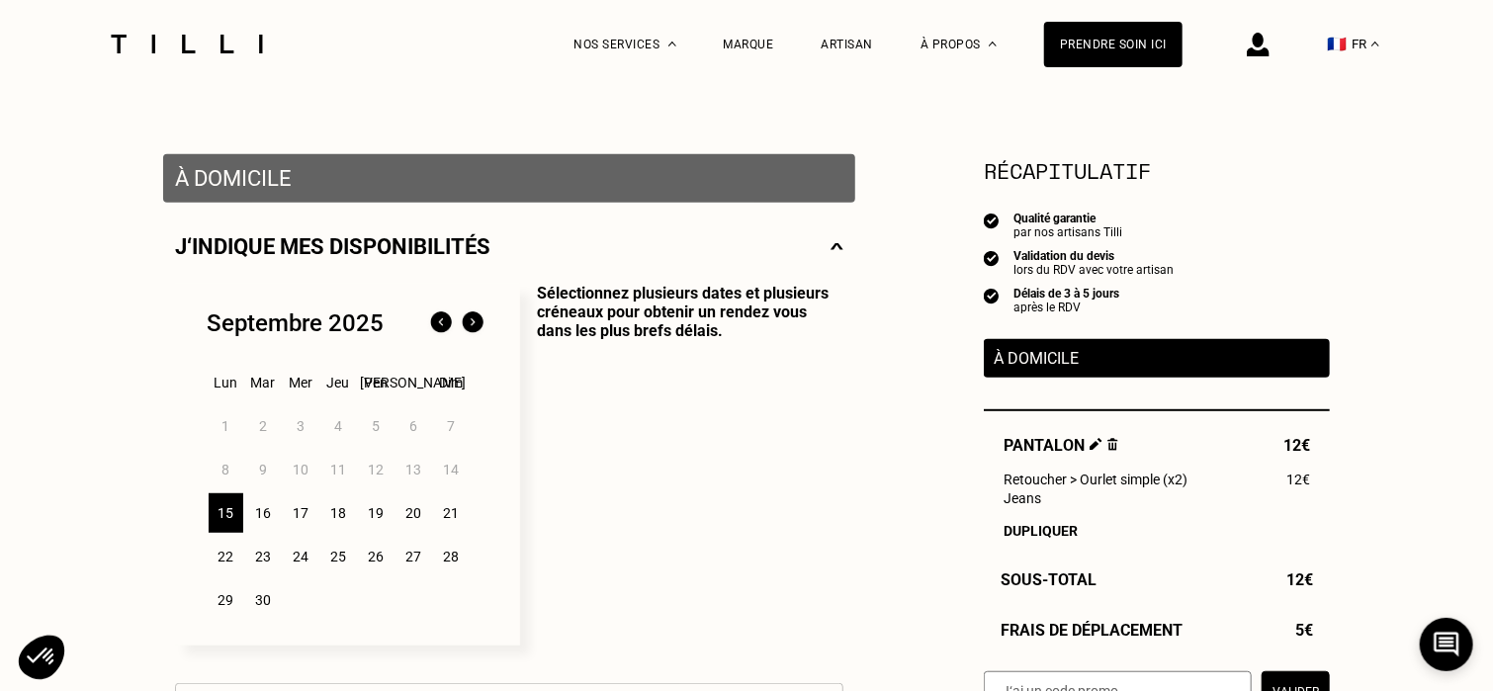
click at [261, 513] on div "16" at bounding box center [263, 513] width 35 height 40
click at [225, 510] on div "15" at bounding box center [226, 513] width 35 height 40
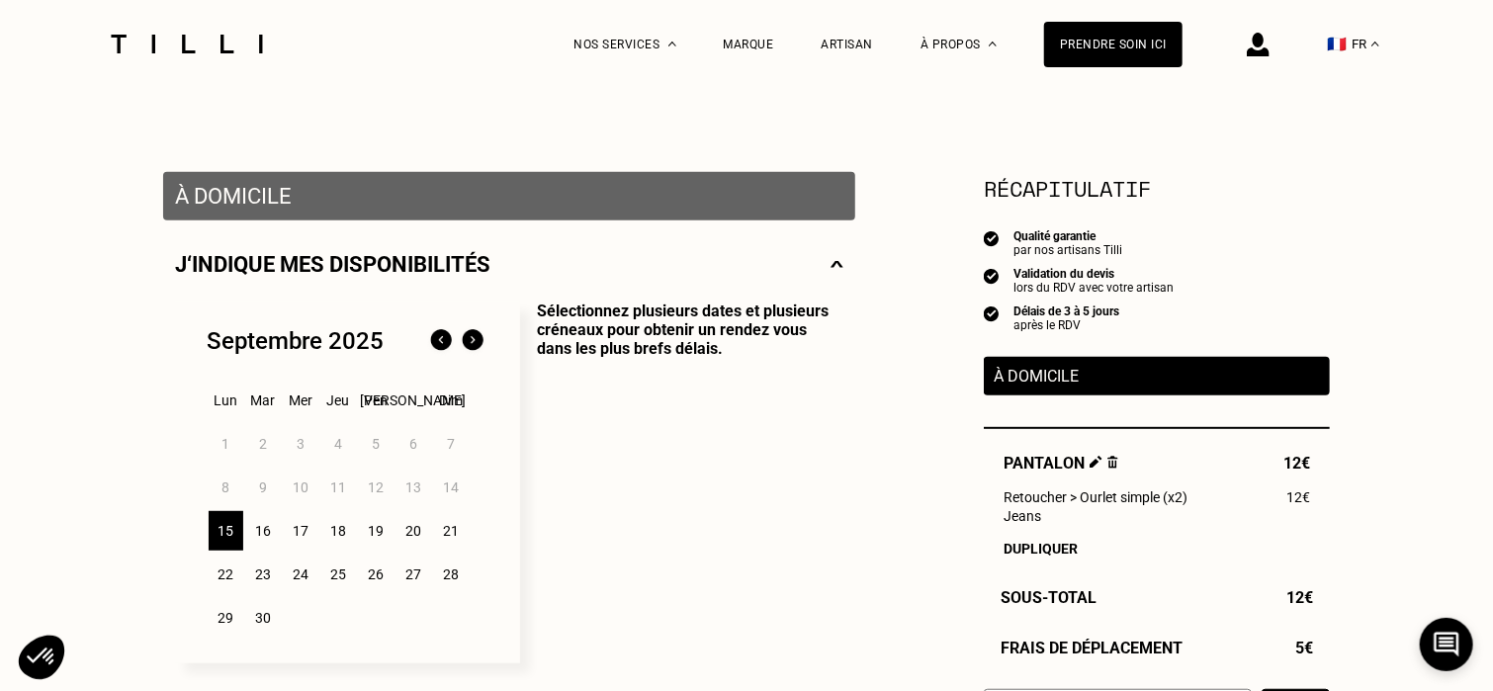
scroll to position [305, 0]
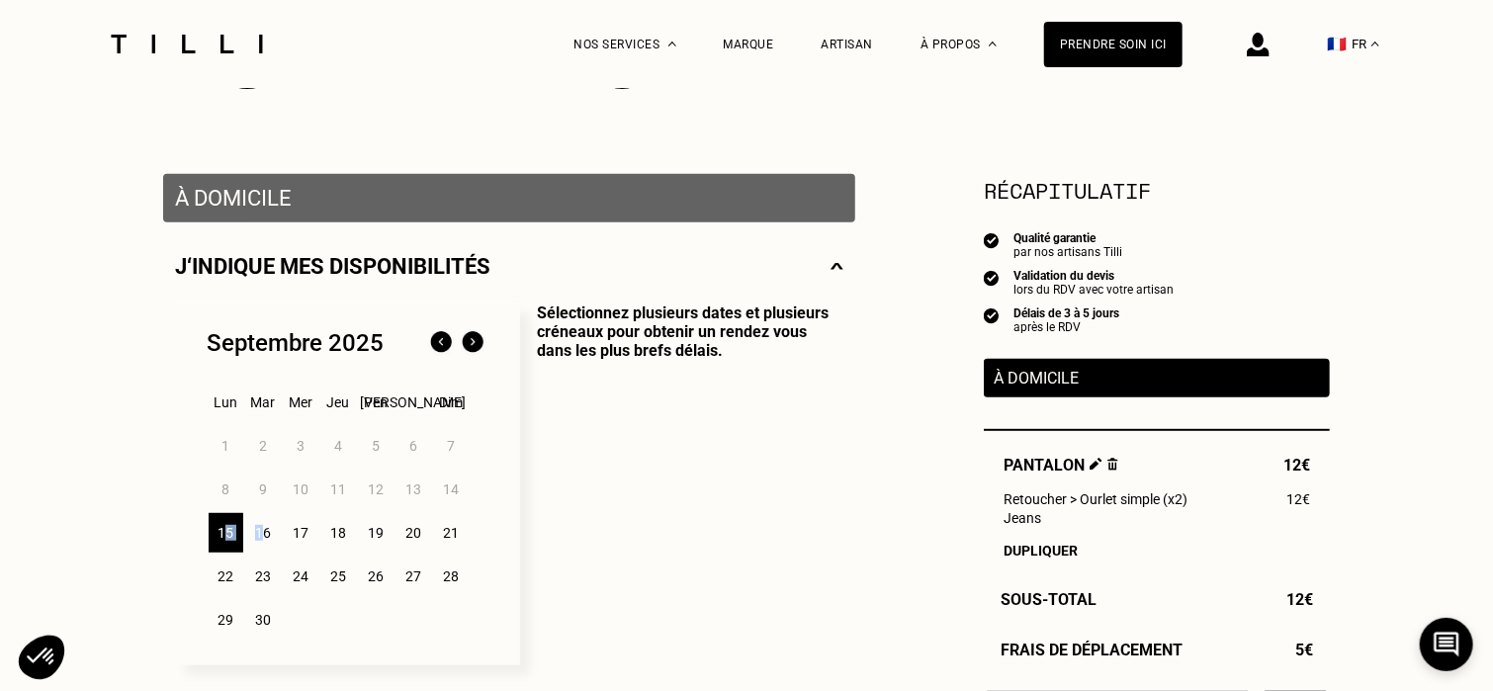
click at [259, 538] on div "16" at bounding box center [263, 533] width 35 height 40
click at [232, 533] on div "15" at bounding box center [226, 533] width 35 height 40
click at [225, 538] on div "15" at bounding box center [226, 533] width 35 height 40
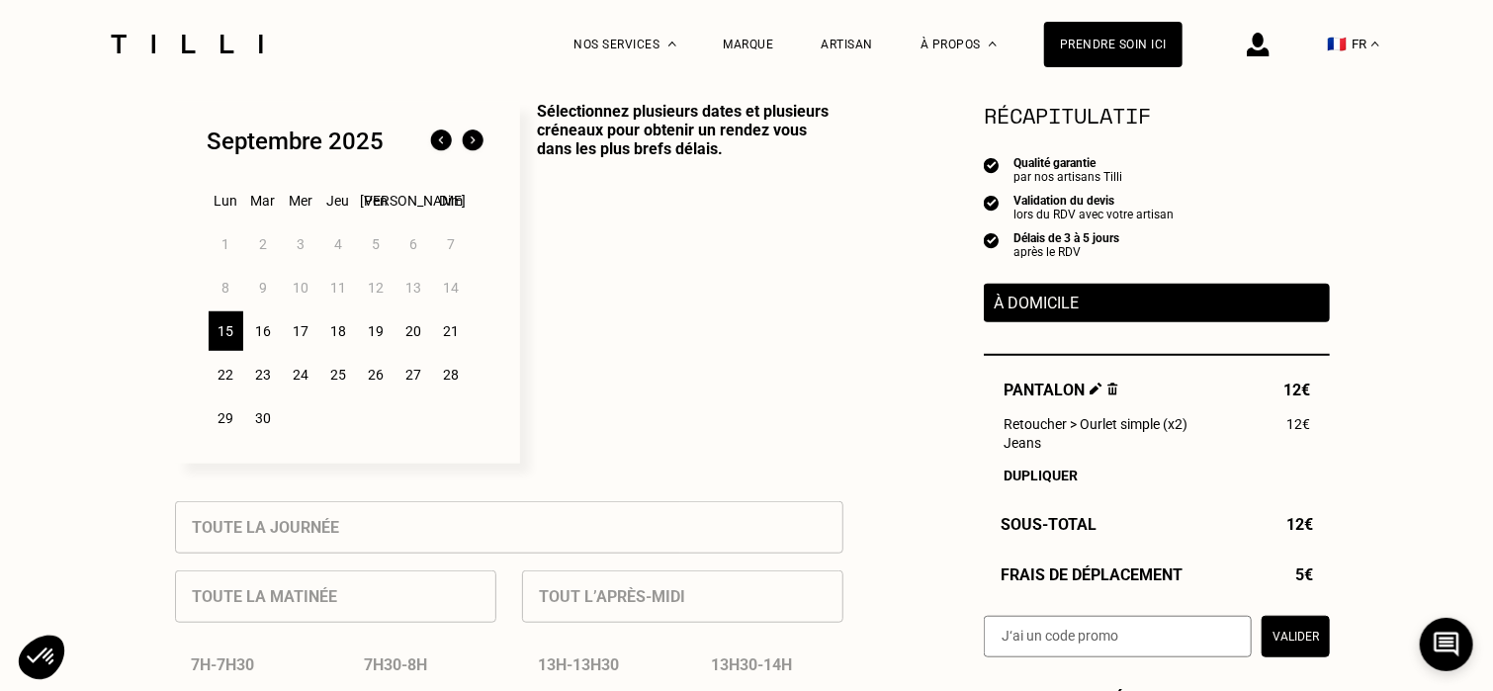
scroll to position [542, 0]
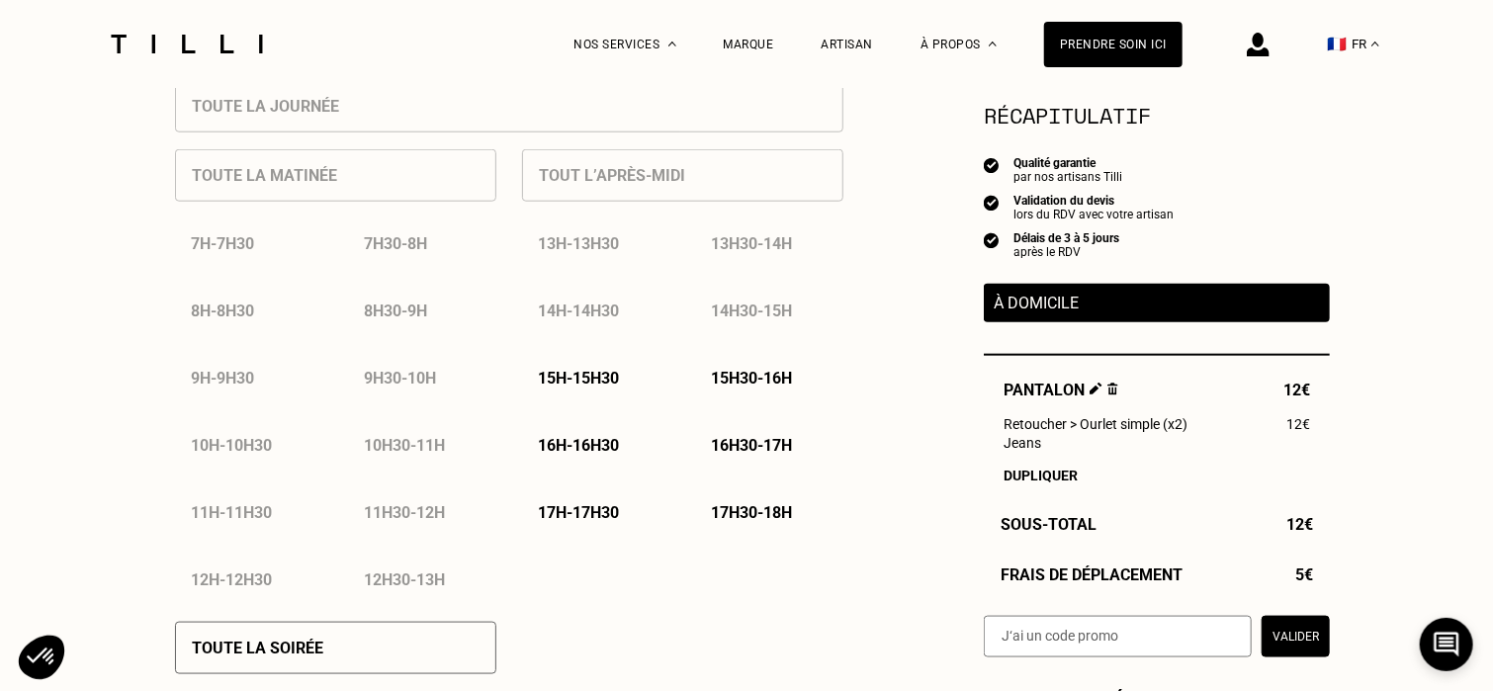
scroll to position [948, 0]
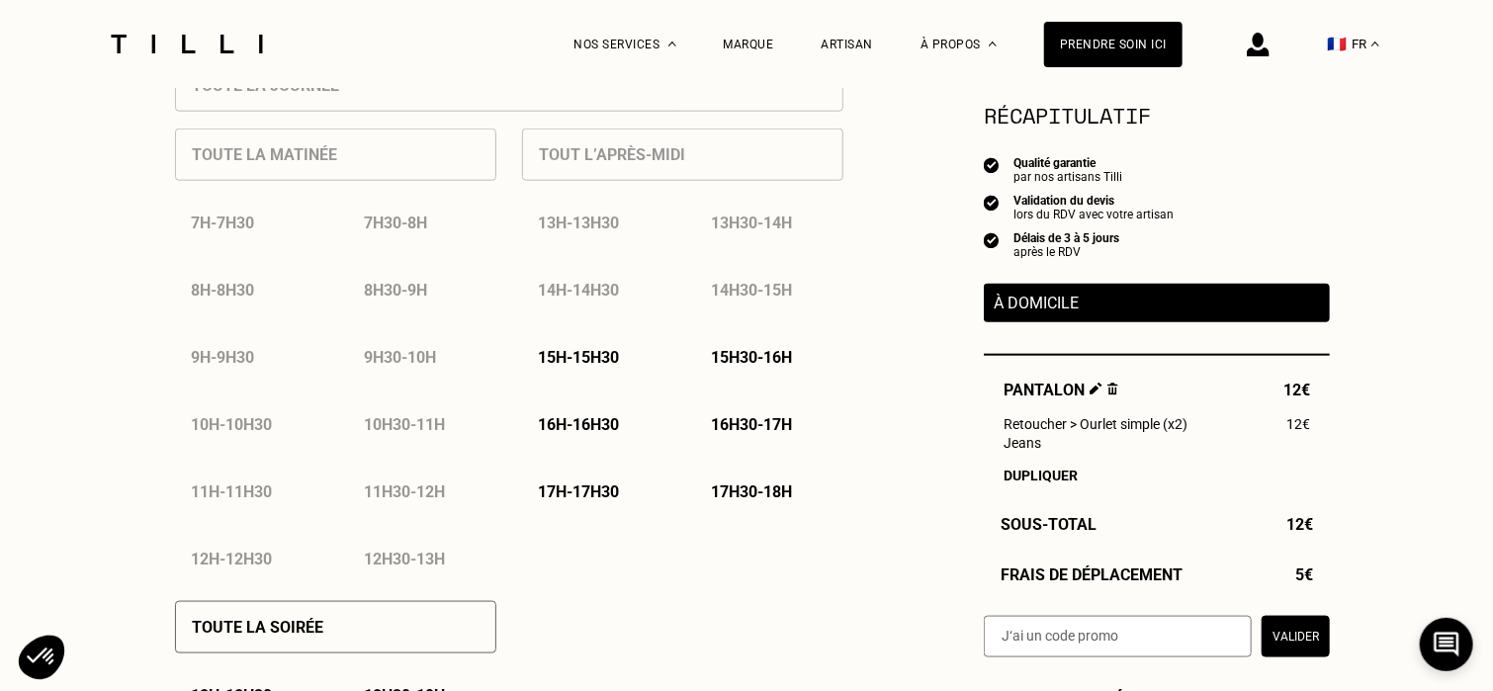
click at [589, 430] on p "16h - 16h30" at bounding box center [578, 424] width 81 height 19
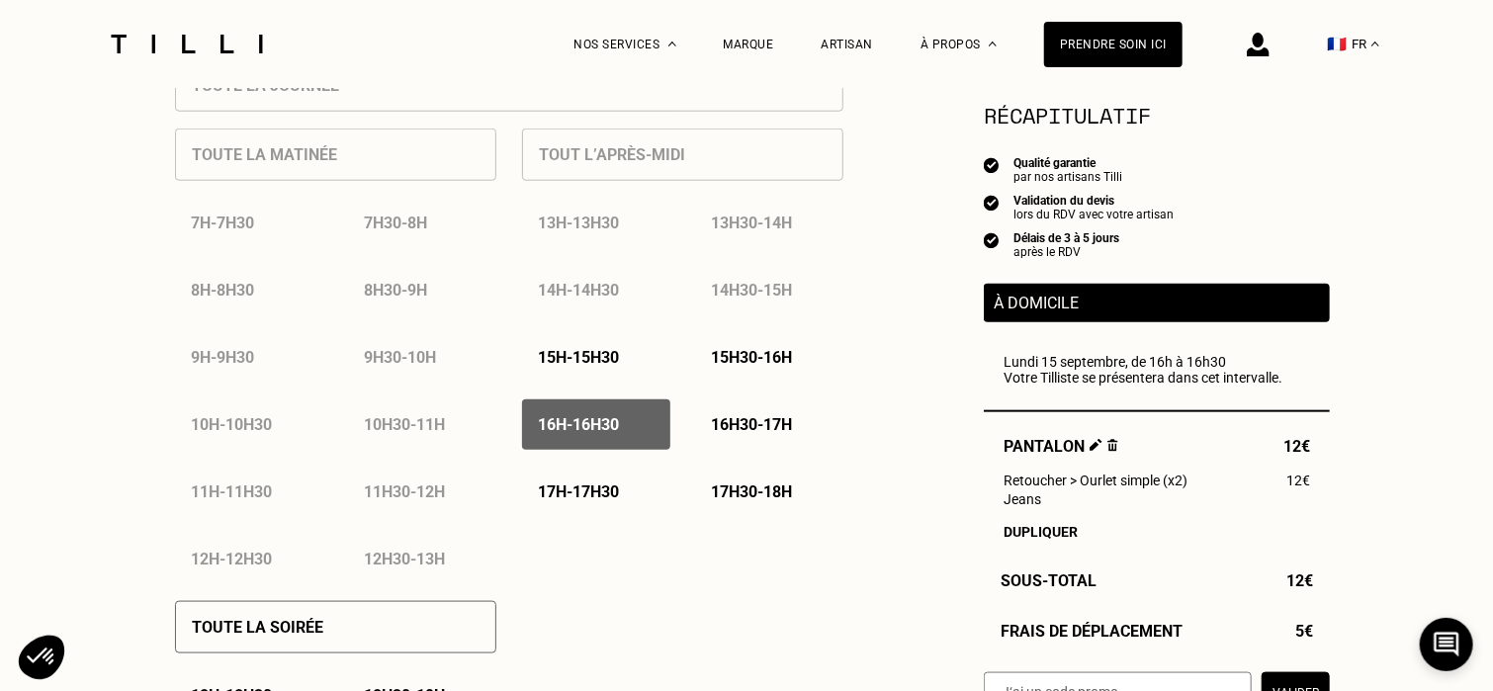
click at [728, 418] on div "16h30 - 17h" at bounding box center [769, 424] width 148 height 50
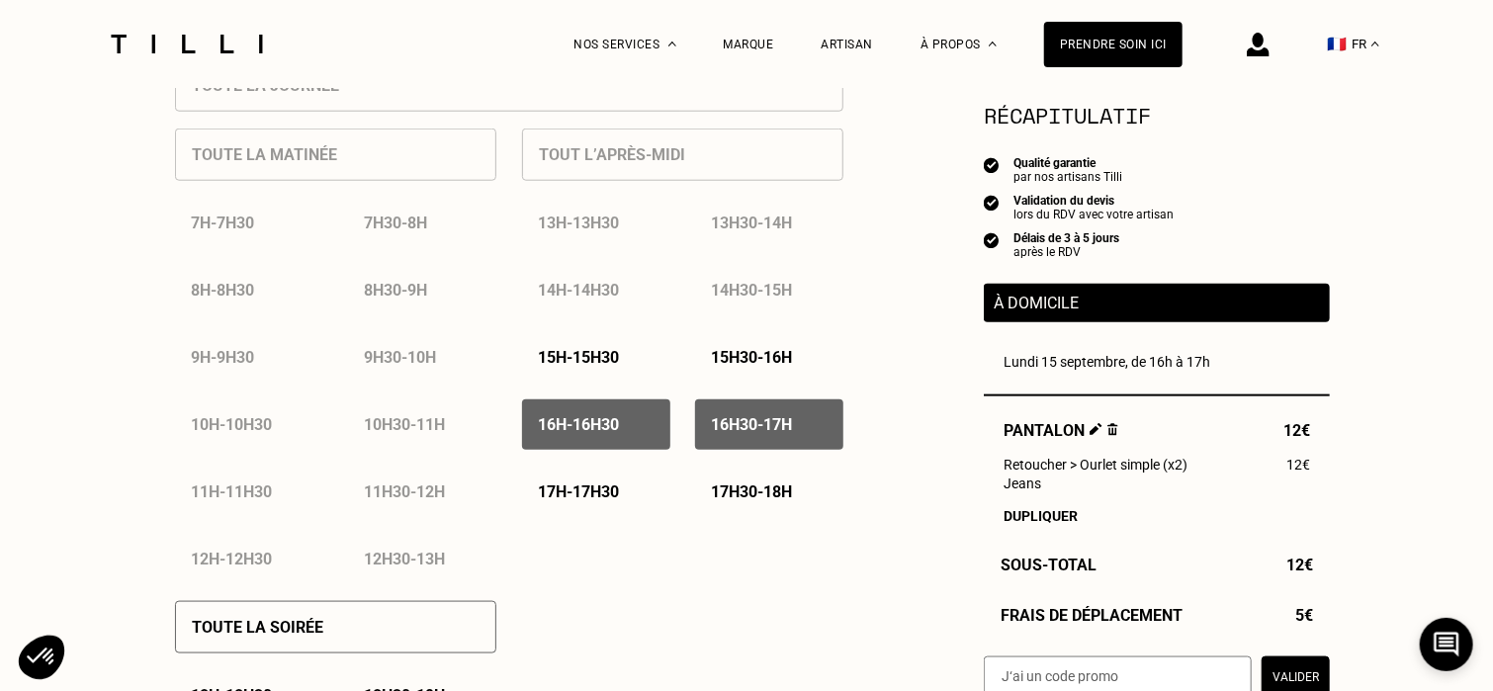
click at [577, 497] on p "17h - 17h30" at bounding box center [578, 492] width 81 height 19
click at [765, 490] on p "17h30 - 18h" at bounding box center [751, 492] width 81 height 19
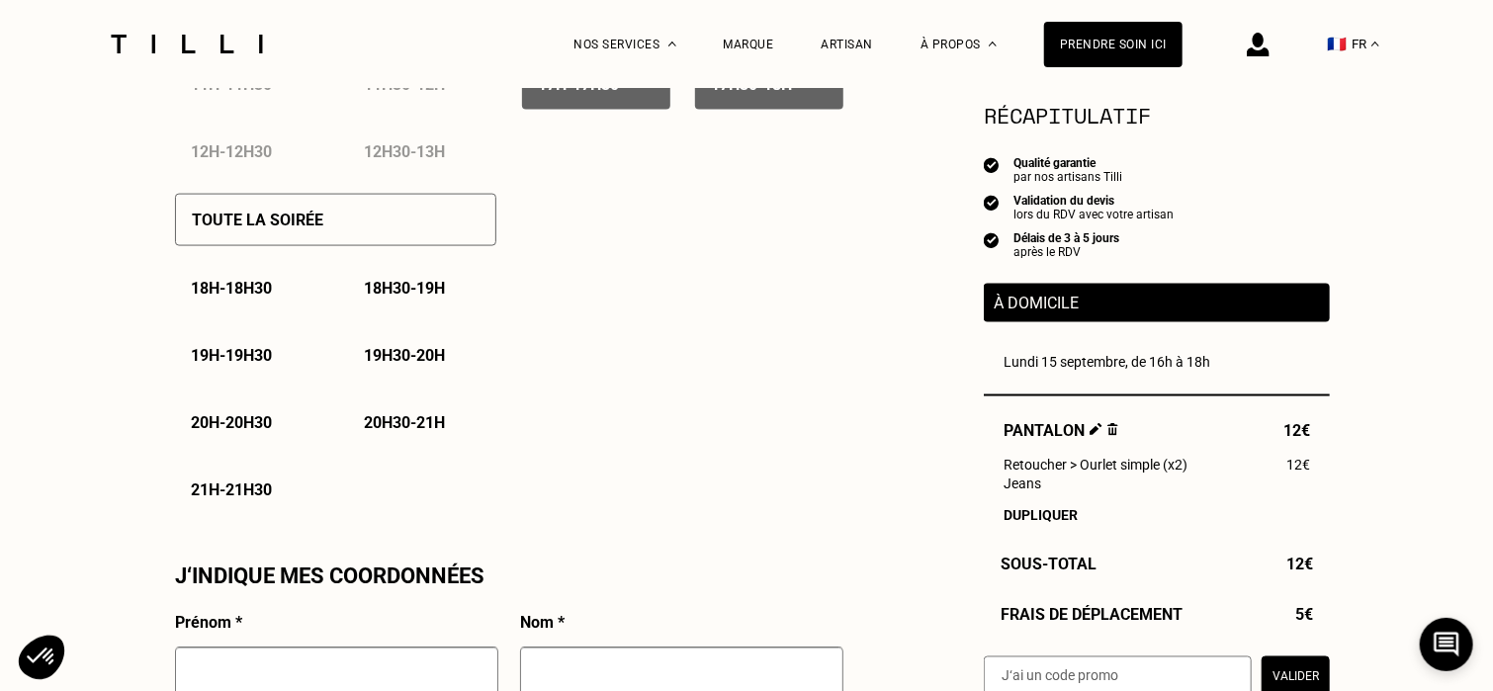
scroll to position [1367, 0]
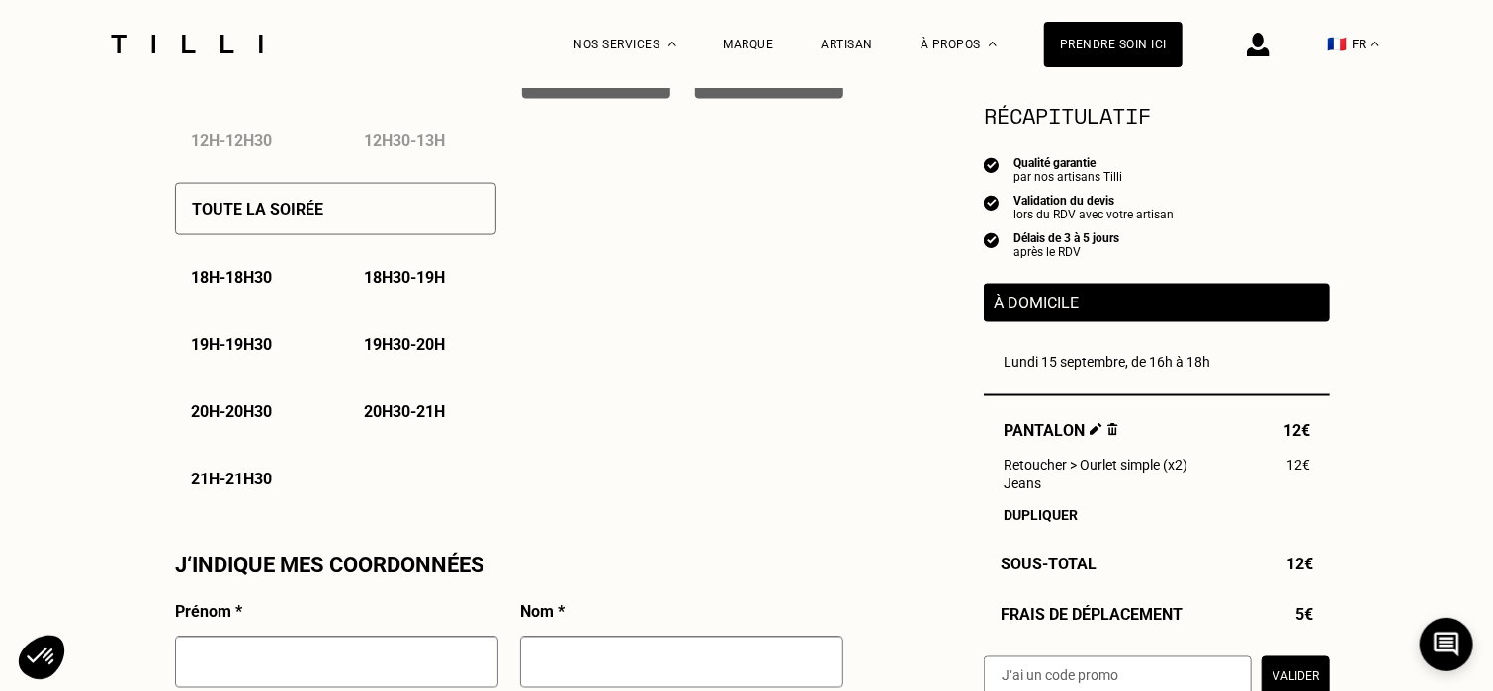
click at [284, 201] on div "Toute la soirée" at bounding box center [335, 209] width 321 height 52
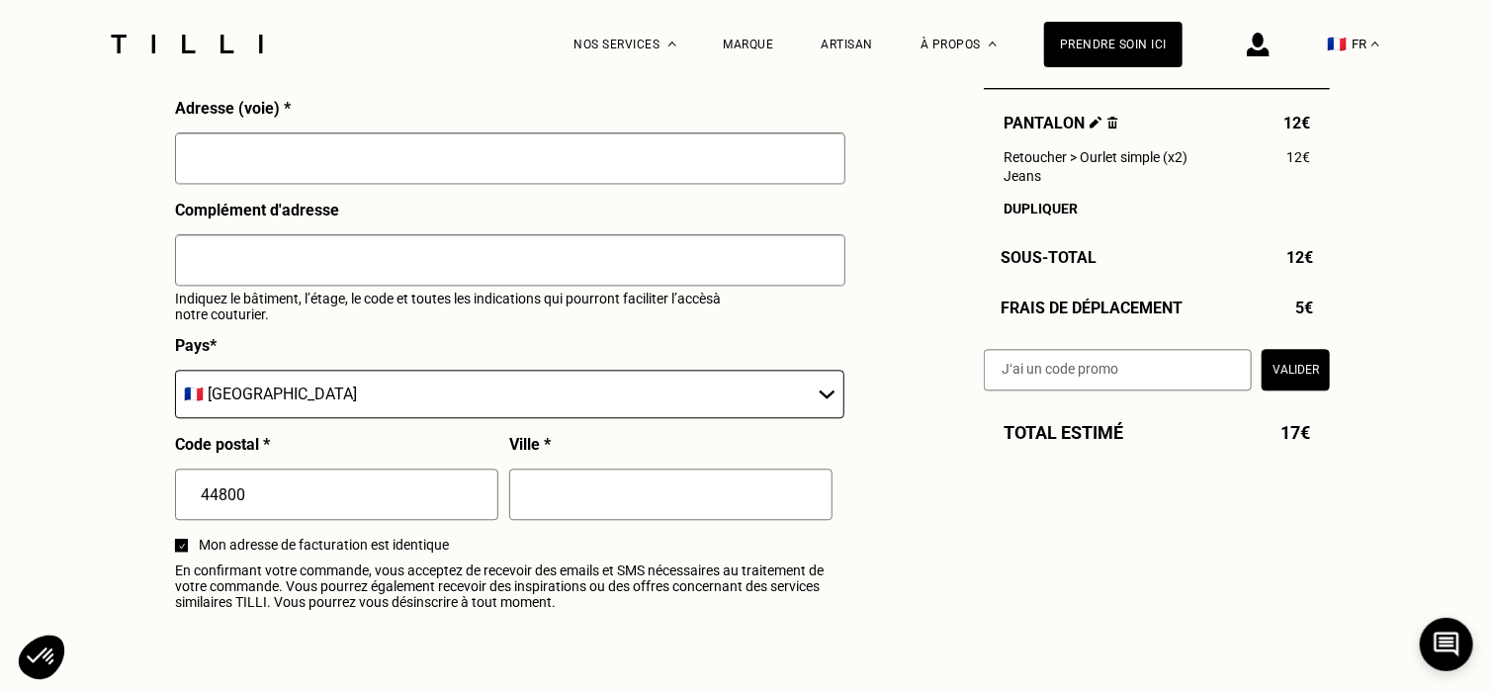
scroll to position [2173, 0]
click at [1112, 113] on div "À domicile [GEOGRAPHIC_DATA] 15 septembre, de 16h à 18h et toute la soirée Pant…" at bounding box center [1157, 89] width 346 height 256
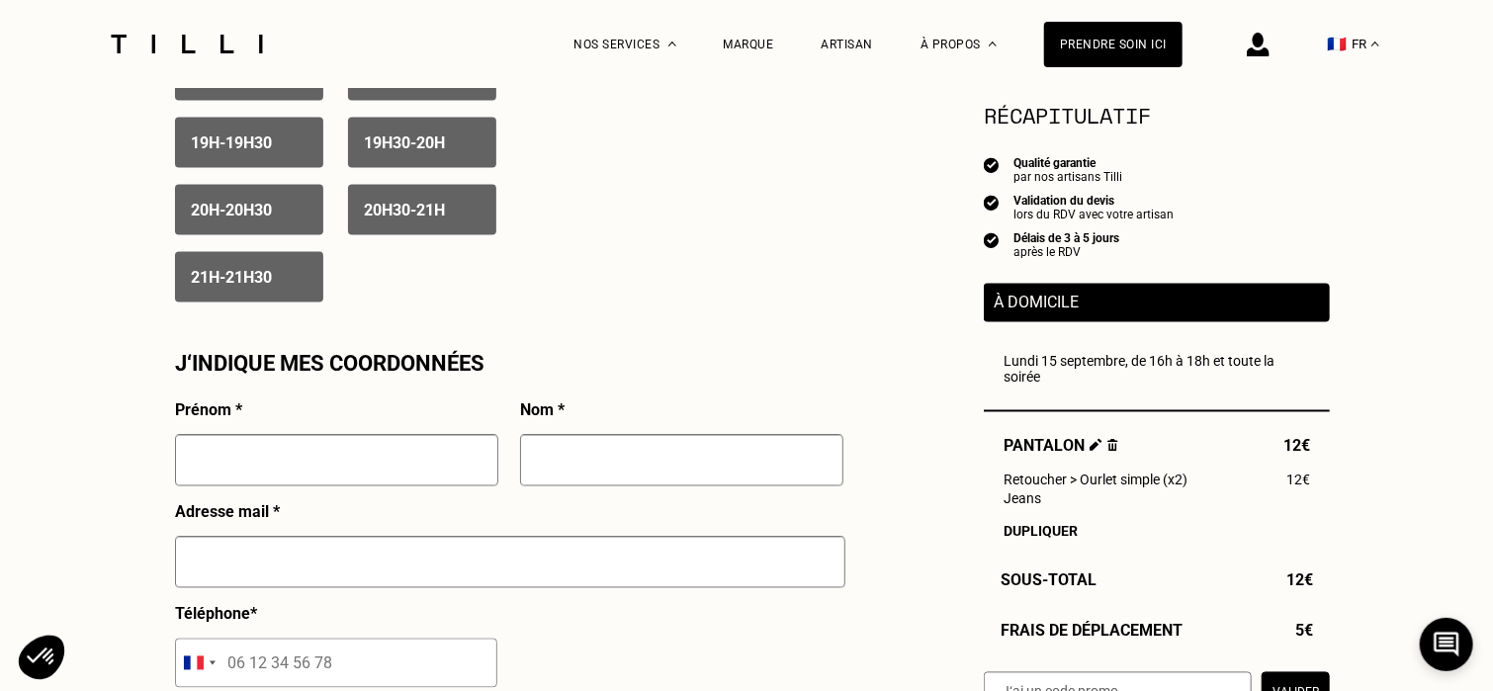
scroll to position [1591, 0]
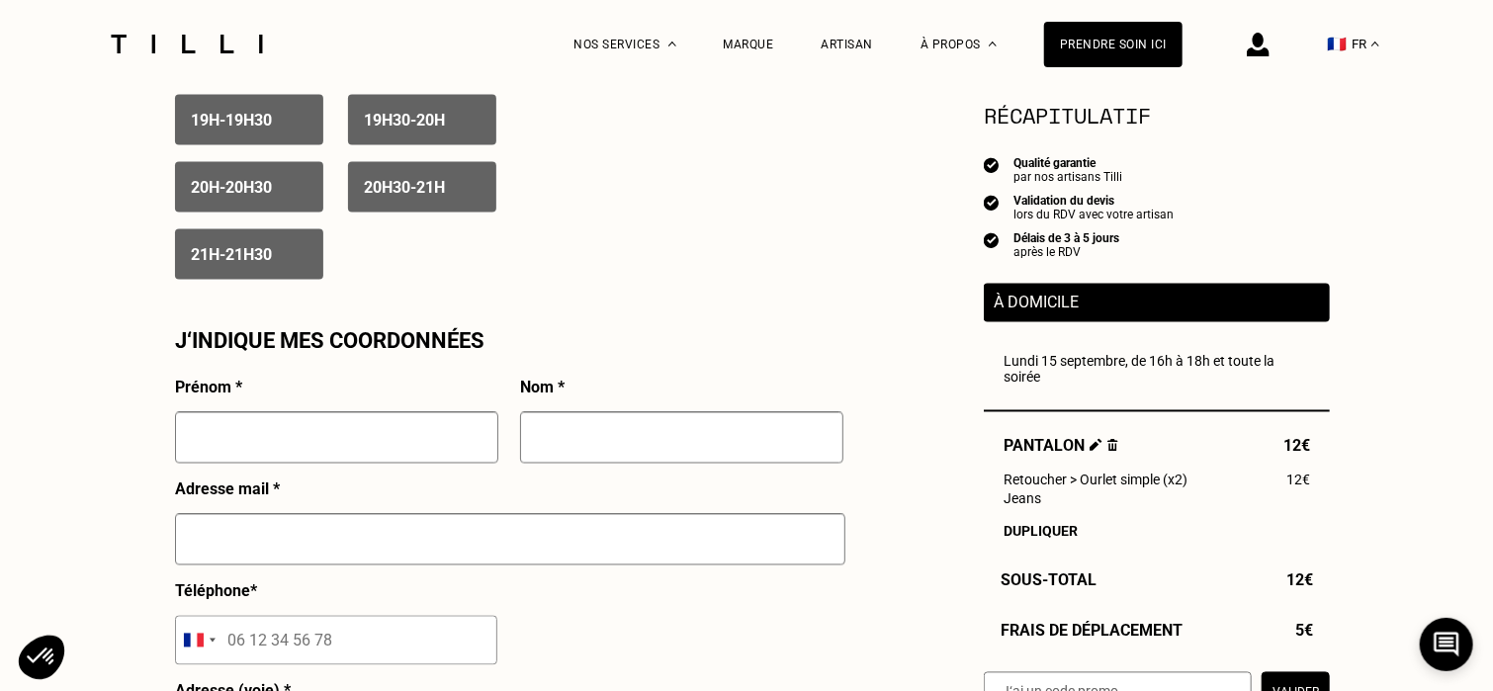
click at [316, 439] on input "text" at bounding box center [336, 437] width 323 height 51
type input "[PERSON_NAME]"
type input "Gigot"
type input "[EMAIL_ADDRESS][DOMAIN_NAME]"
type input "06 80 46 23 96"
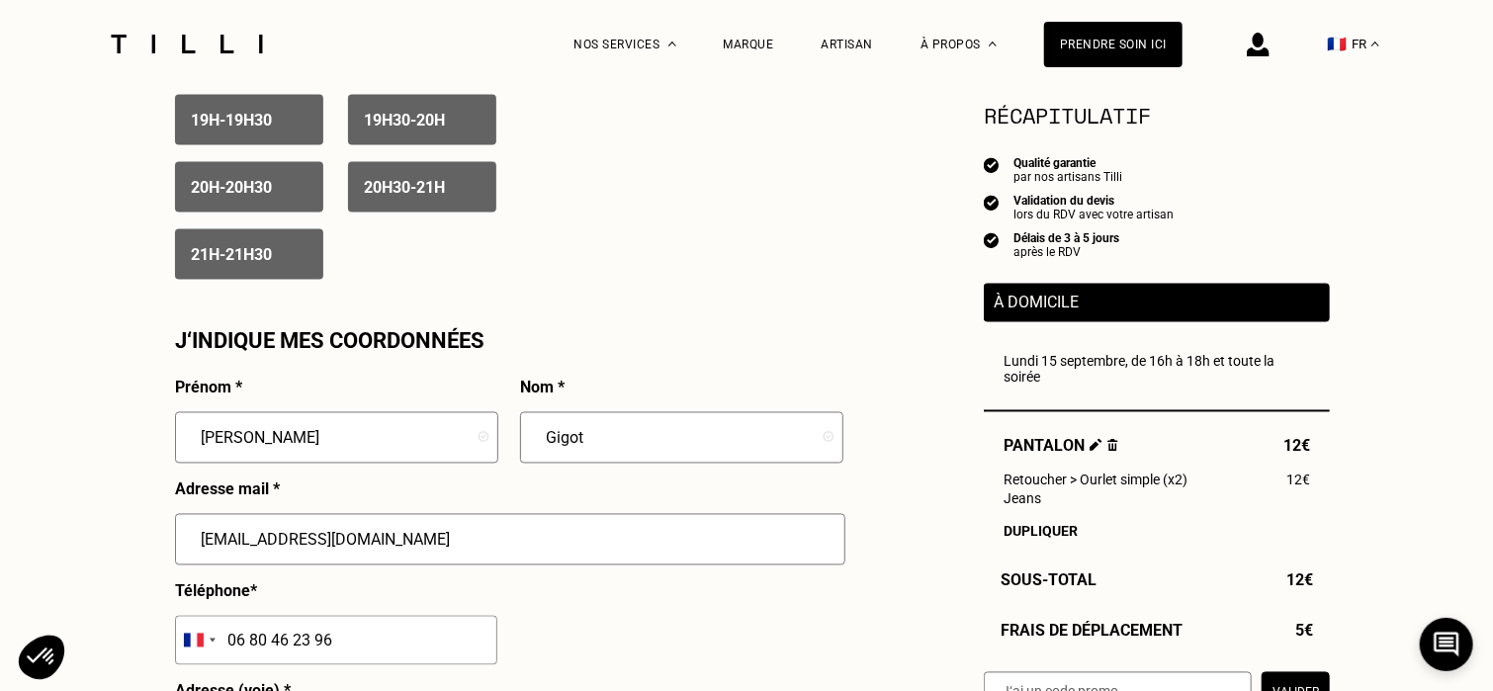
type input "[STREET_ADDRESS]"
type input "45130 - BAULE"
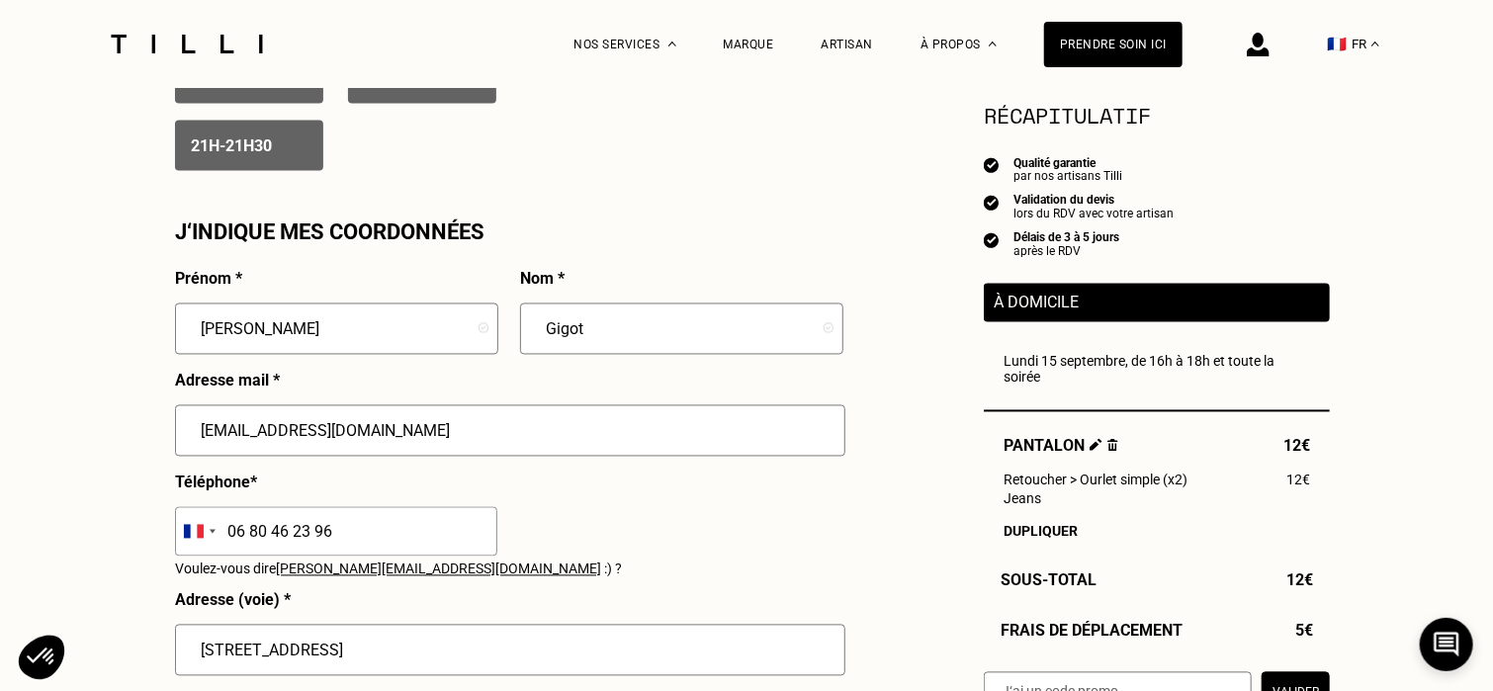
scroll to position [1712, 0]
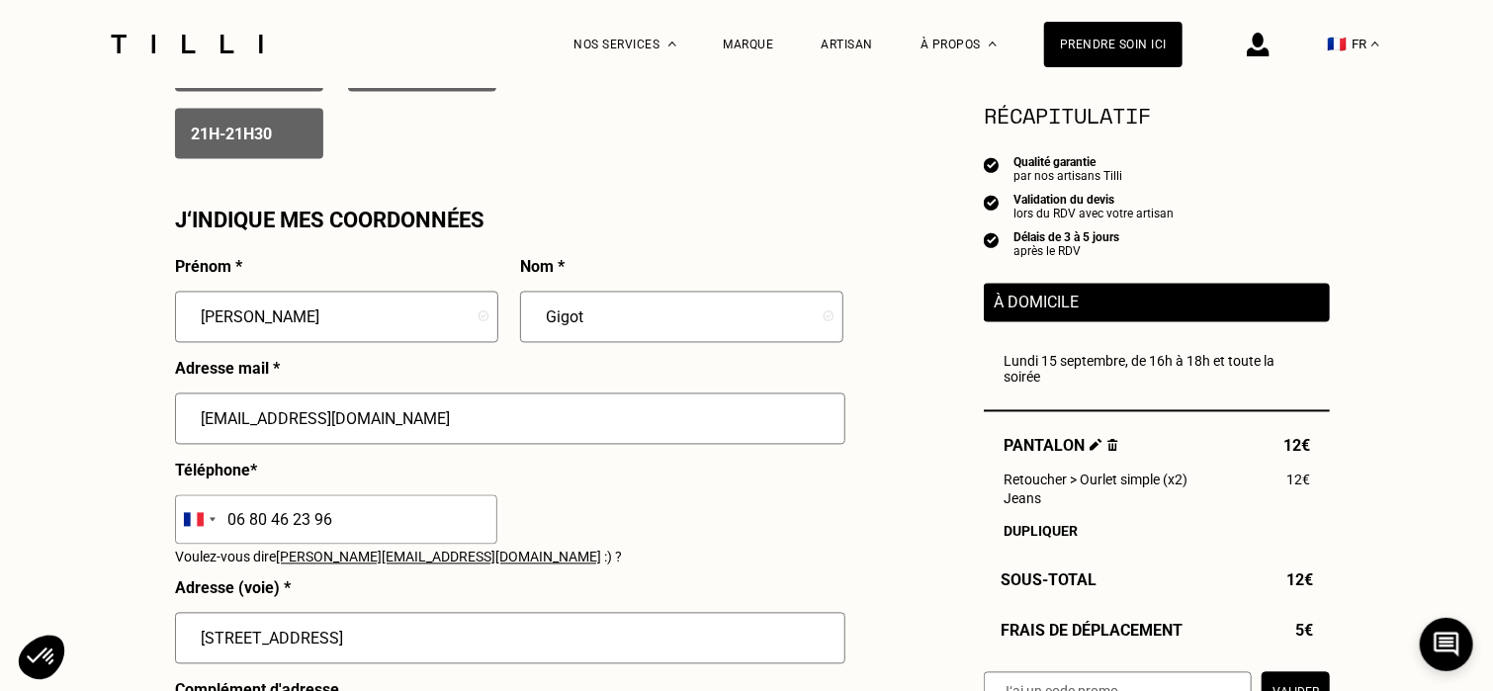
click at [344, 659] on input "[STREET_ADDRESS]" at bounding box center [510, 638] width 670 height 51
type input "[STREET_ADDRESS]"
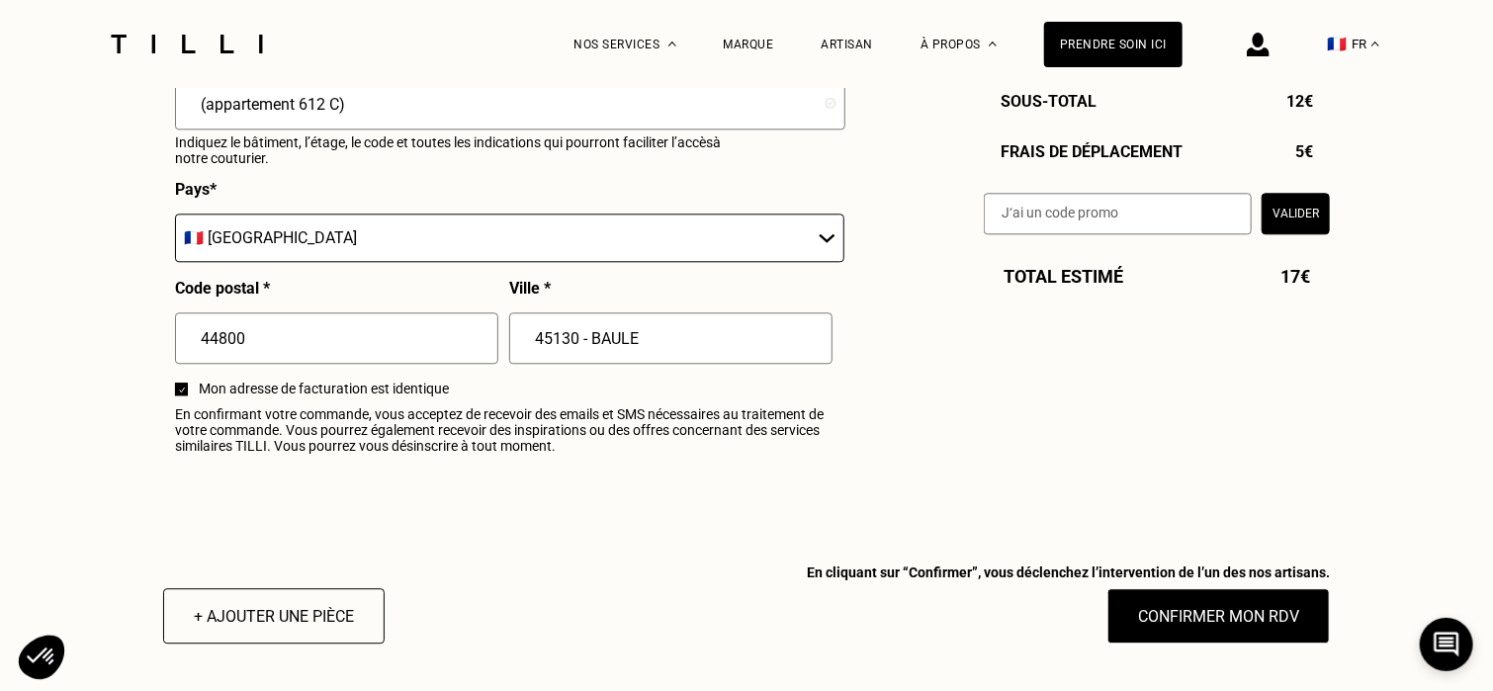
scroll to position [2350, 0]
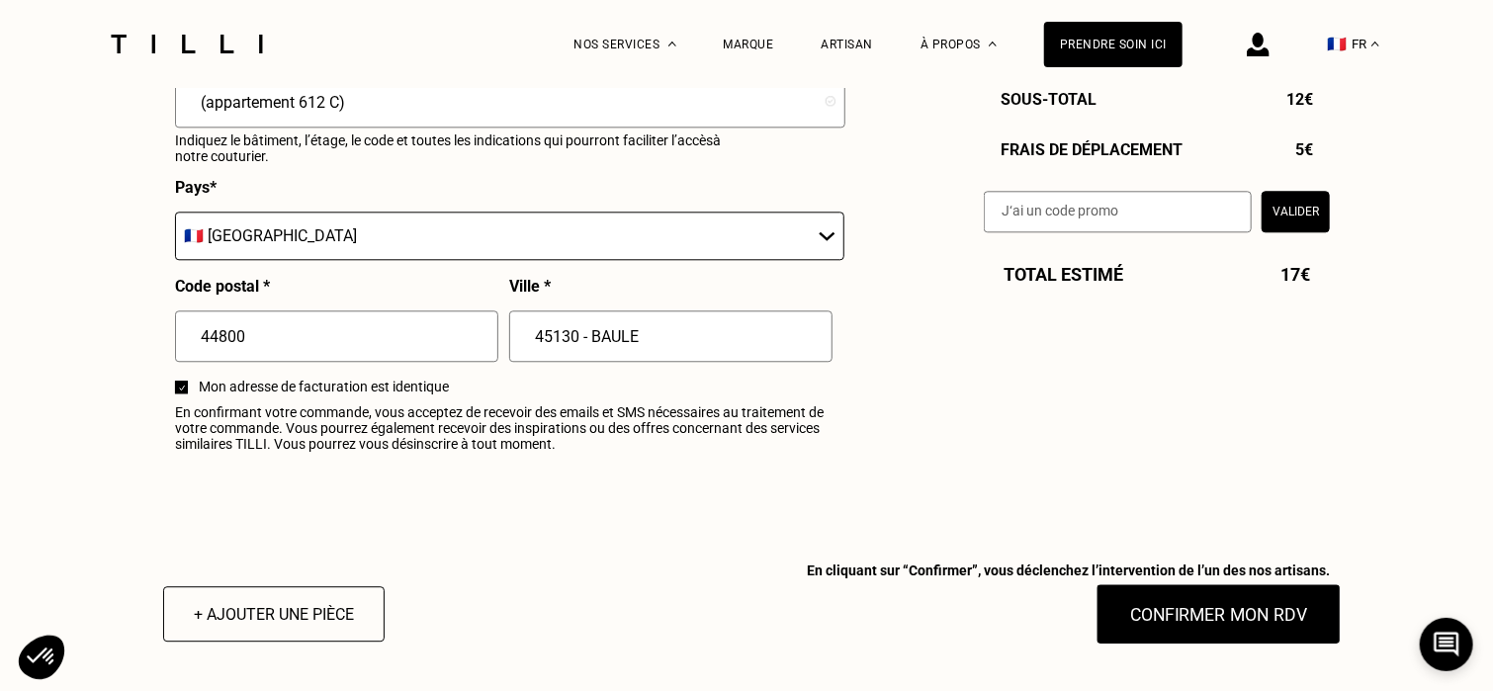
type input "(appartement 612 C)"
click at [1222, 626] on button "Confirmer mon RDV" at bounding box center [1219, 613] width 245 height 61
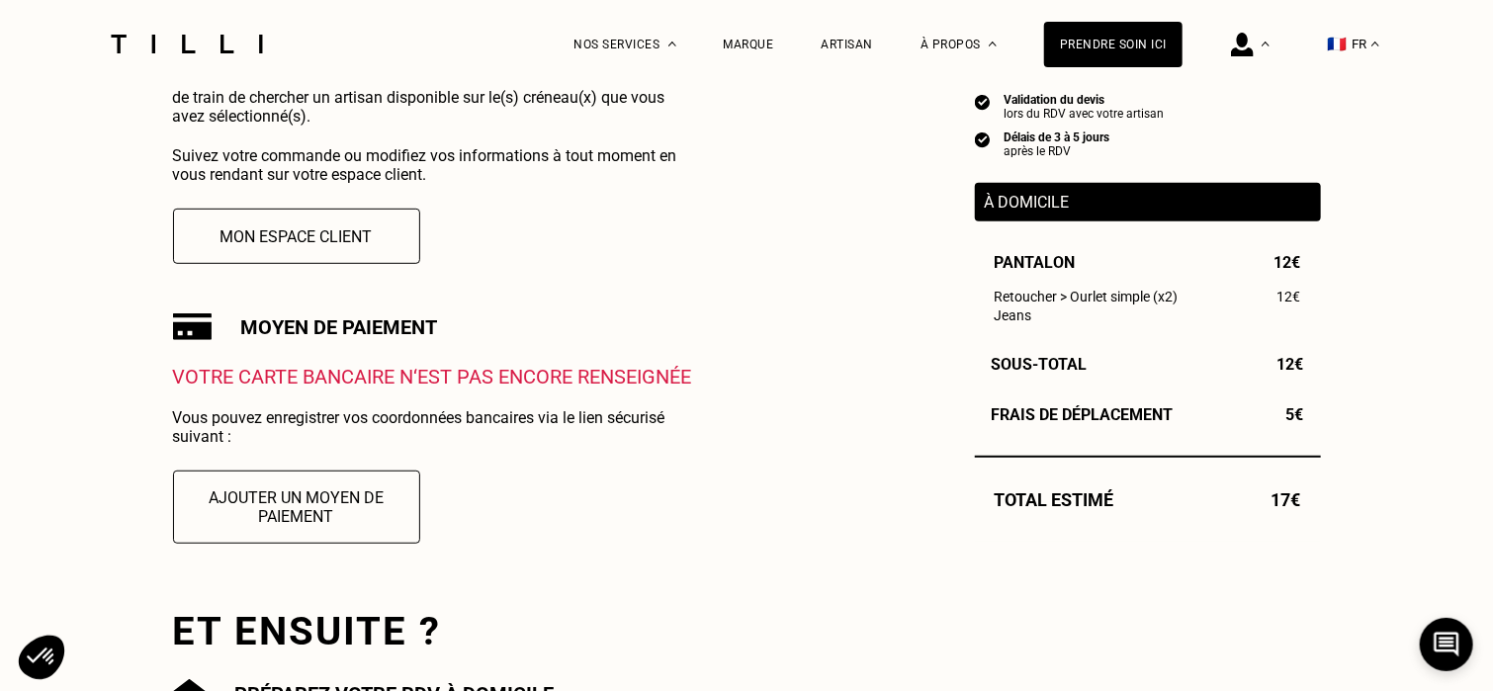
scroll to position [482, 0]
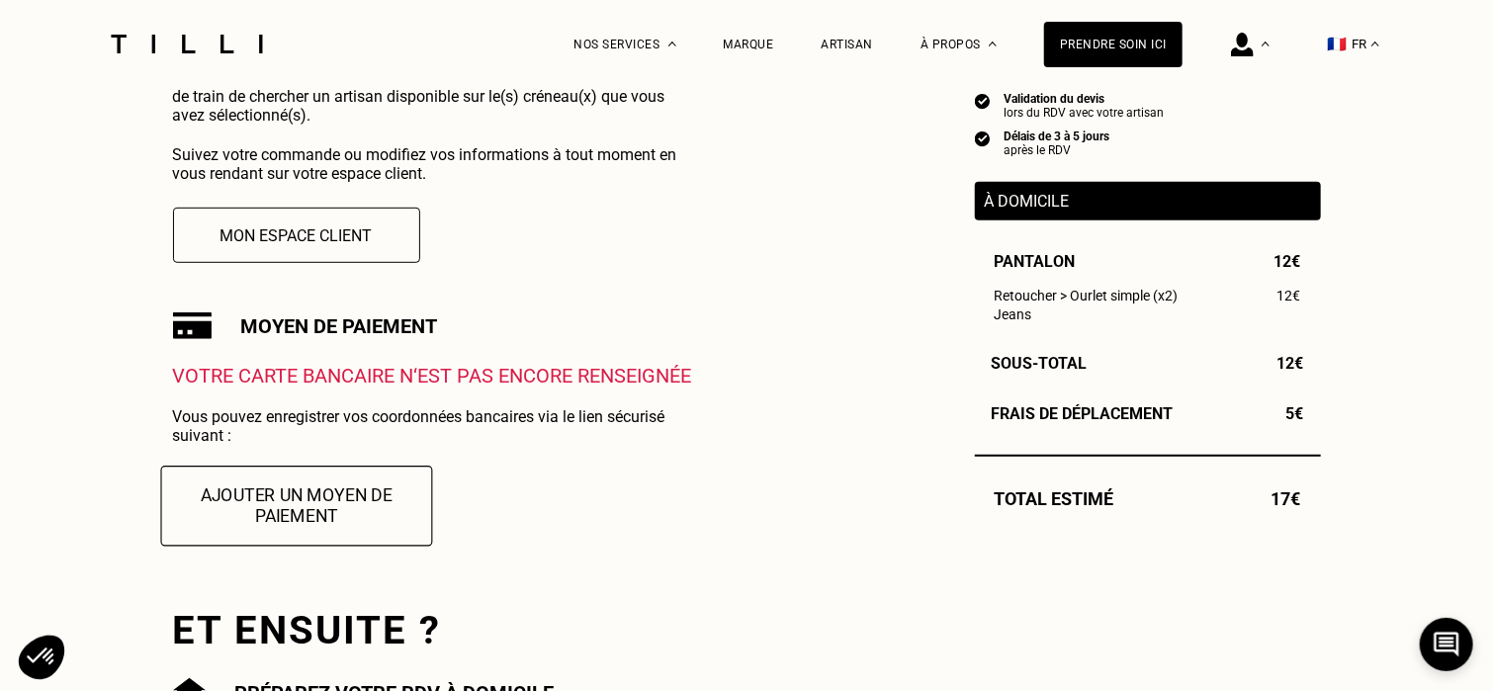
click at [357, 530] on button "Ajouter un moyen de paiement" at bounding box center [296, 506] width 272 height 80
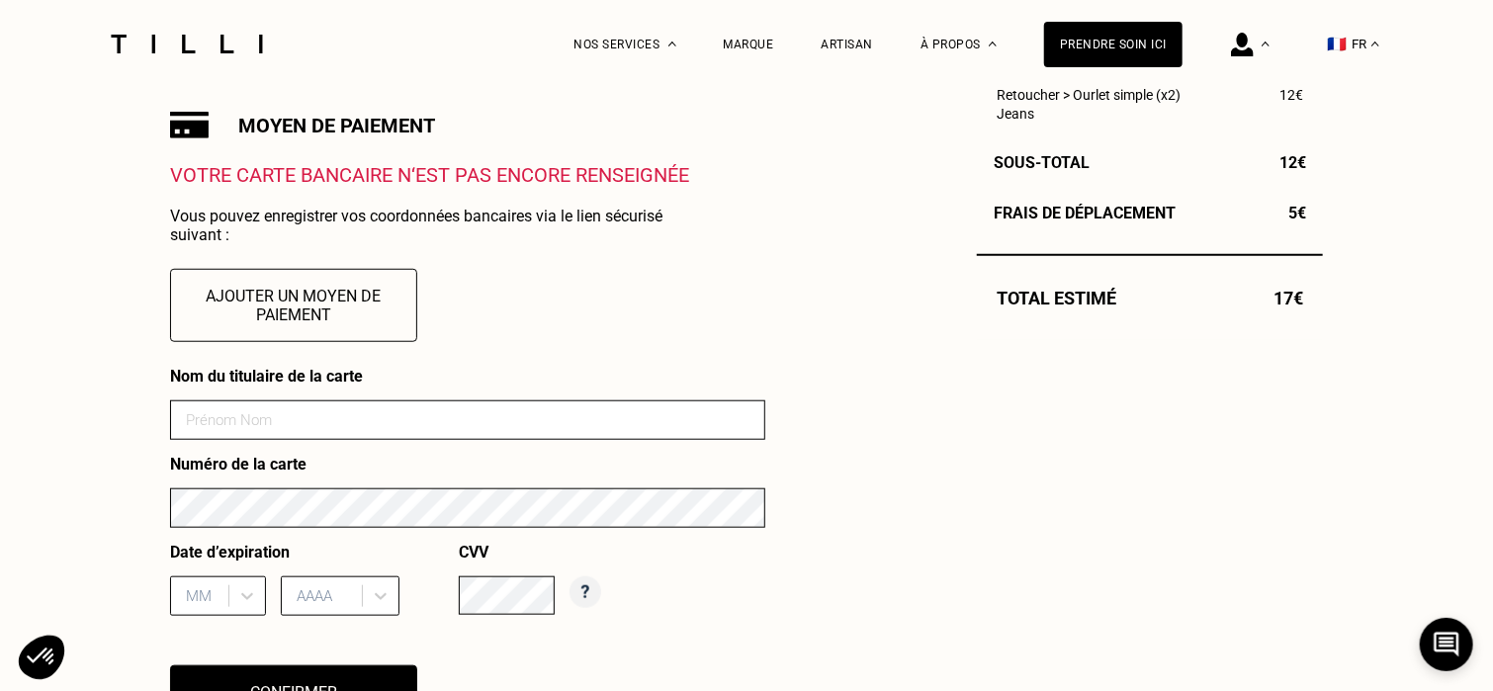
scroll to position [683, 0]
click at [360, 419] on input at bounding box center [467, 419] width 595 height 40
type input "[PERSON_NAME]"
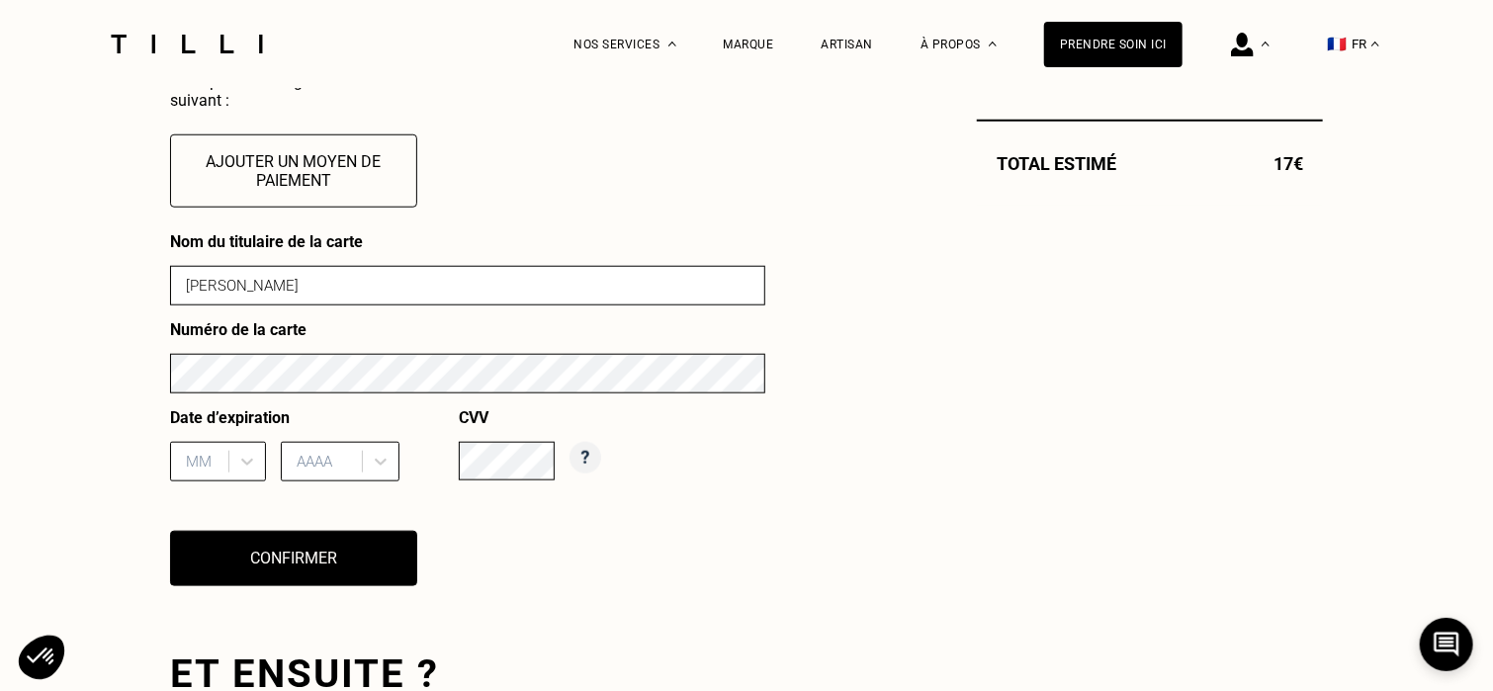
scroll to position [816, 0]
type input "12"
type input "2025"
click at [535, 554] on div "Nom du titulaire de la carte [PERSON_NAME] Numéro de la carte Date d’expiration…" at bounding box center [467, 422] width 595 height 379
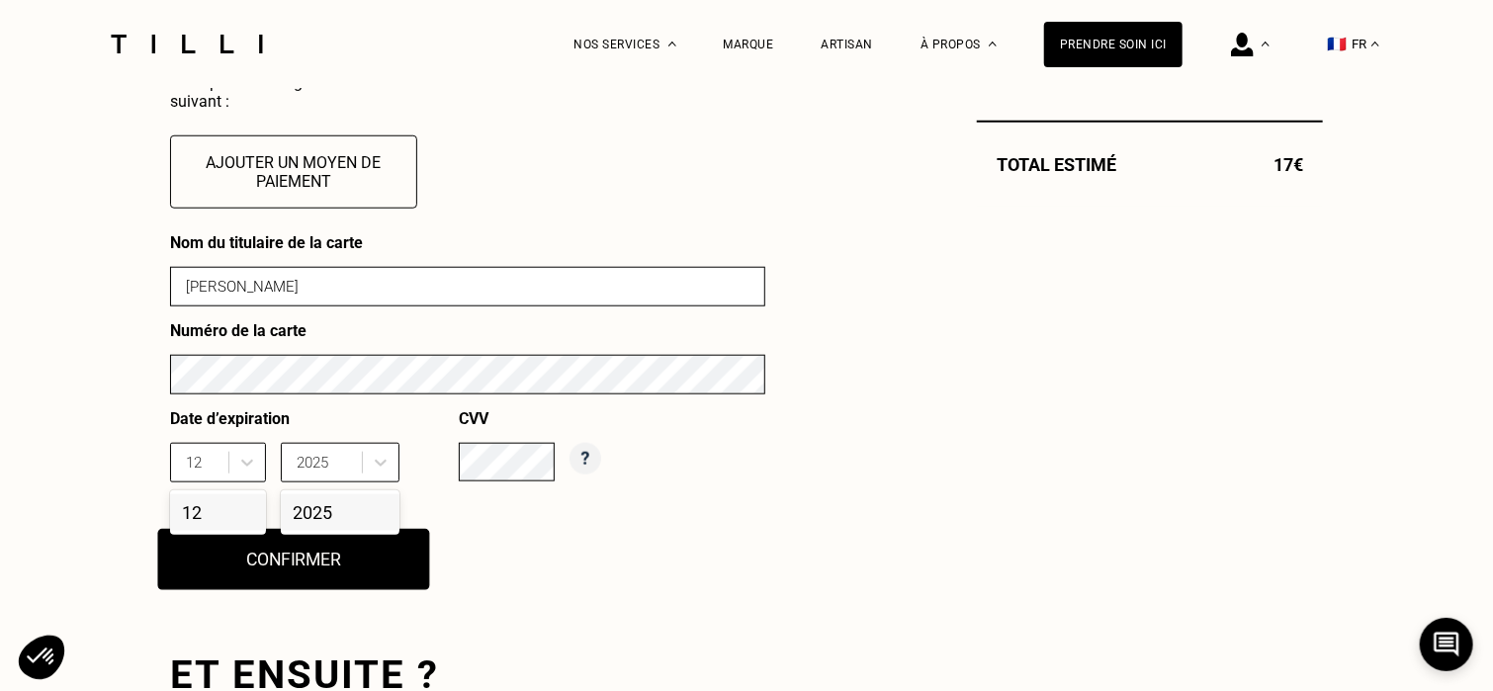
click at [351, 573] on button "Confirmer" at bounding box center [294, 559] width 272 height 61
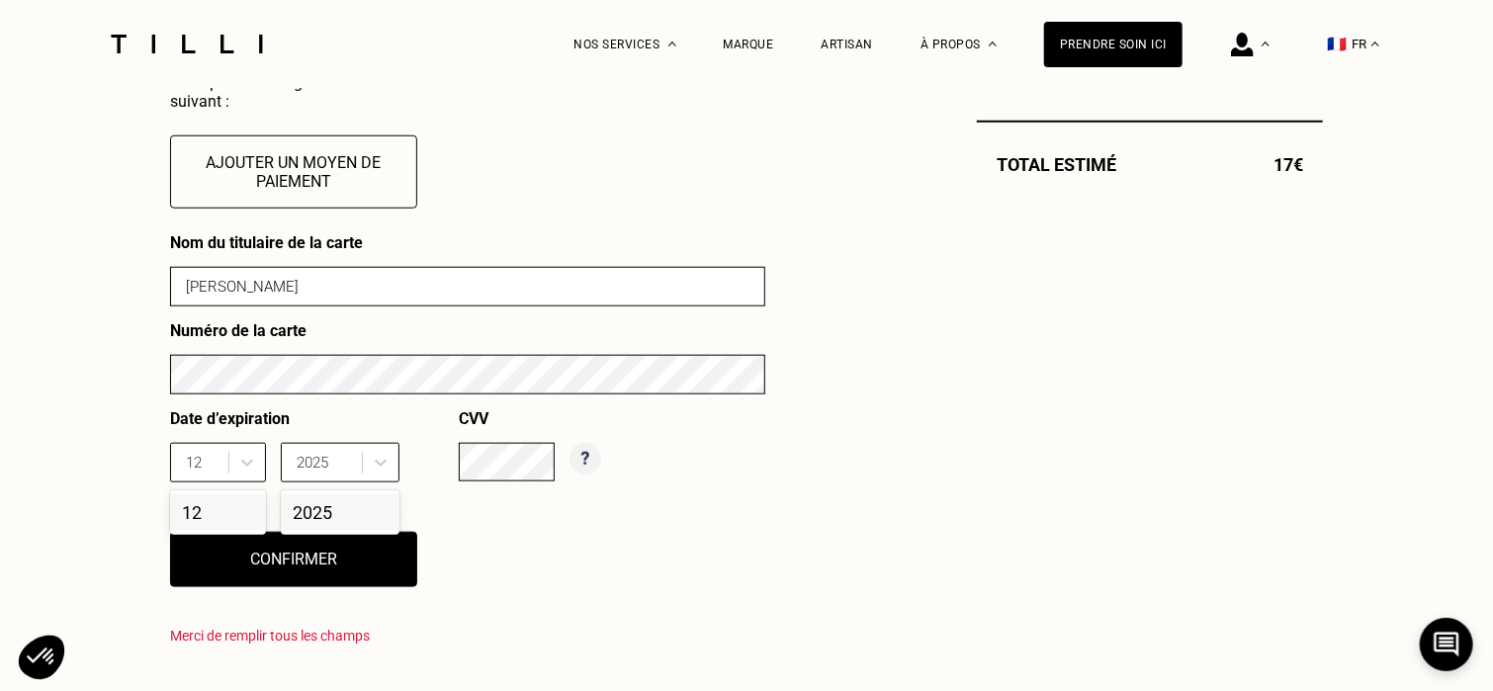
click at [212, 522] on div "12" at bounding box center [218, 512] width 96 height 37
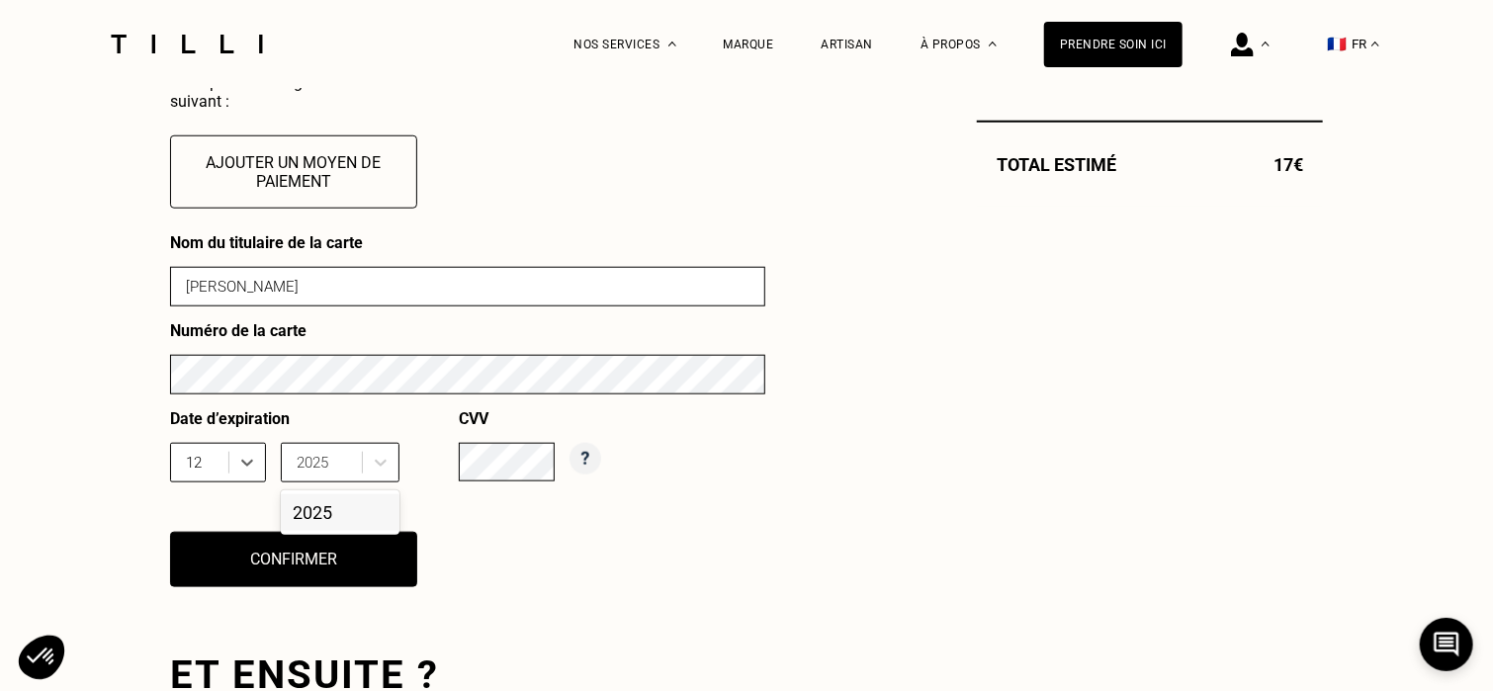
click at [322, 531] on div "2025" at bounding box center [340, 512] width 119 height 37
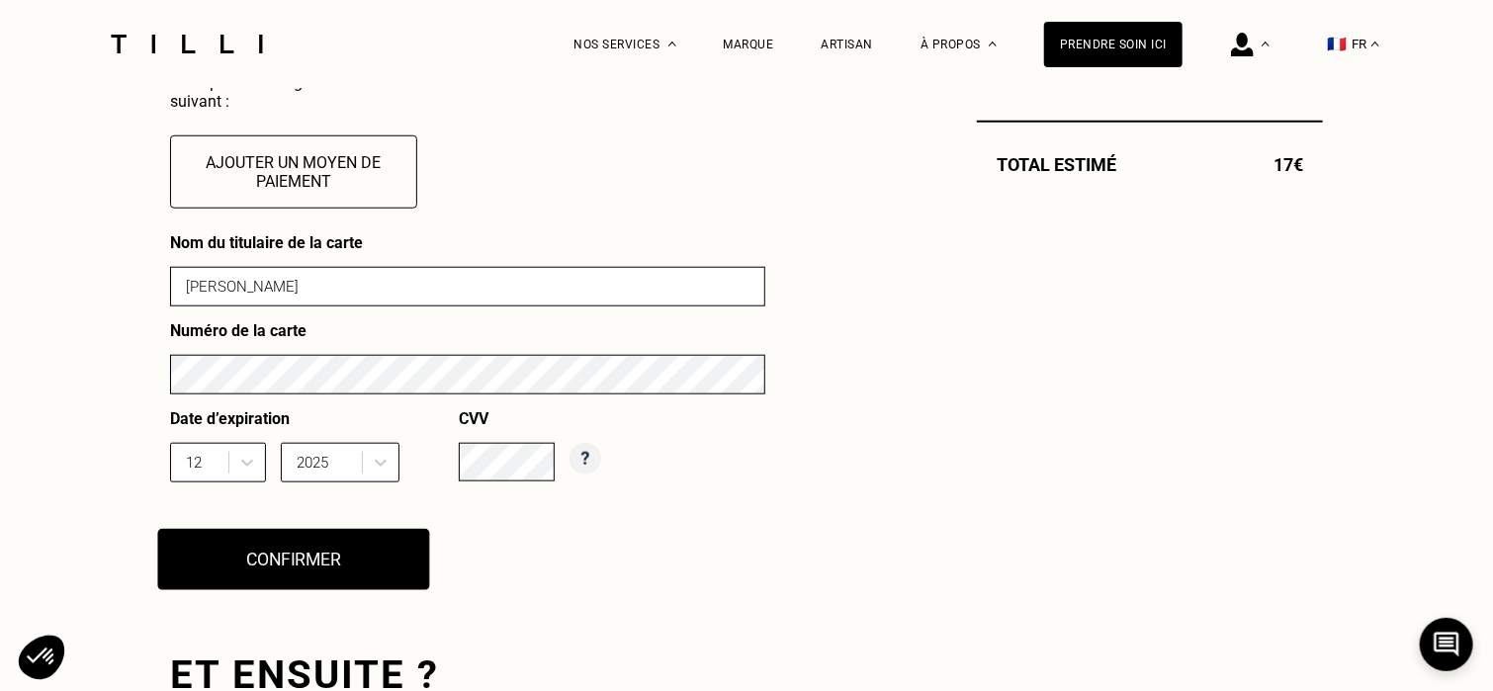
click at [344, 588] on button "Confirmer" at bounding box center [294, 559] width 272 height 61
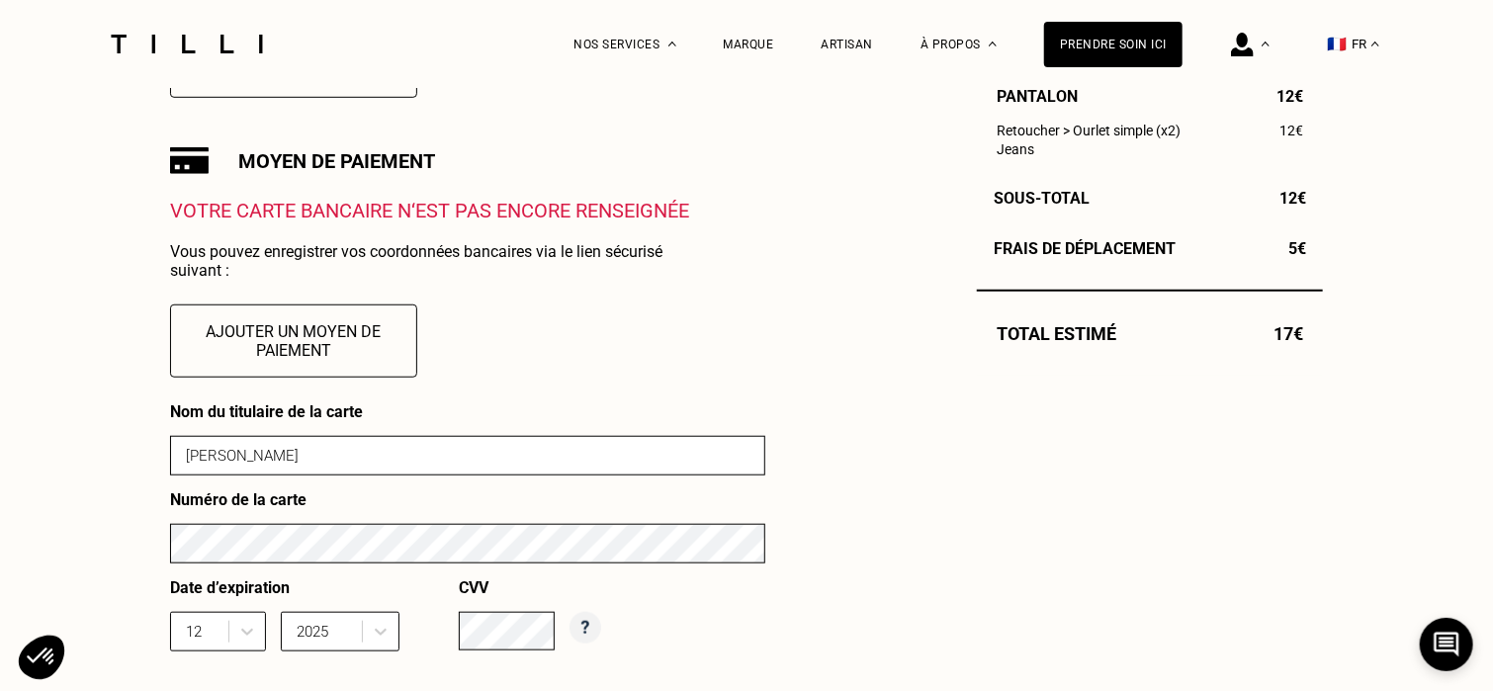
scroll to position [641, 0]
